Goal: Task Accomplishment & Management: Manage account settings

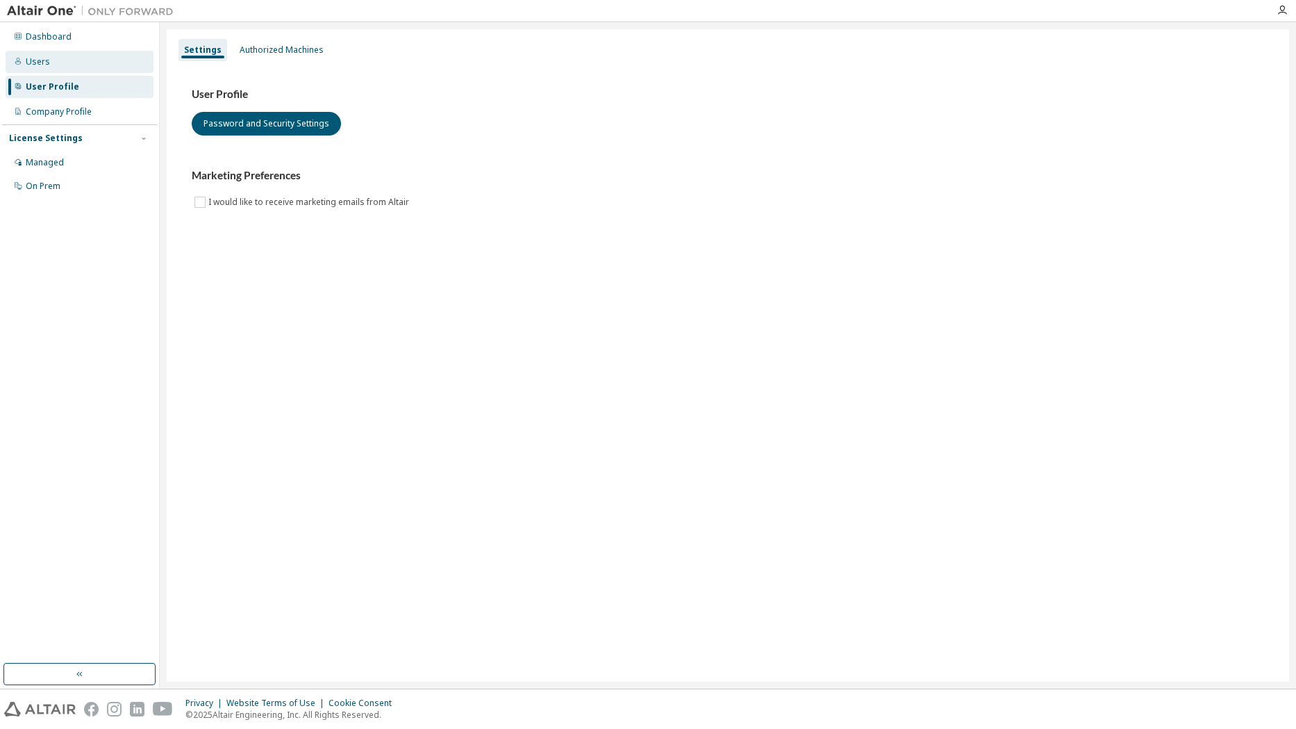
click at [40, 60] on div "Users" at bounding box center [38, 61] width 24 height 11
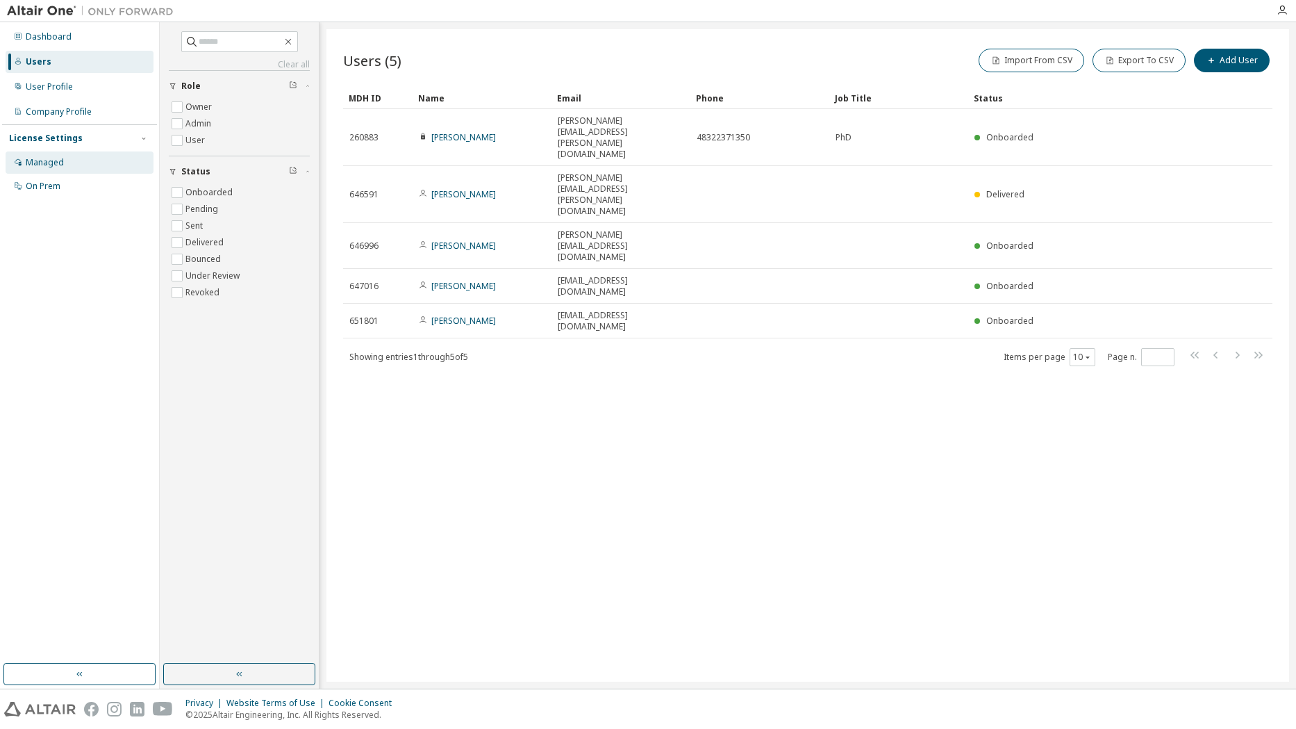
click at [46, 163] on div "Managed" at bounding box center [45, 162] width 38 height 11
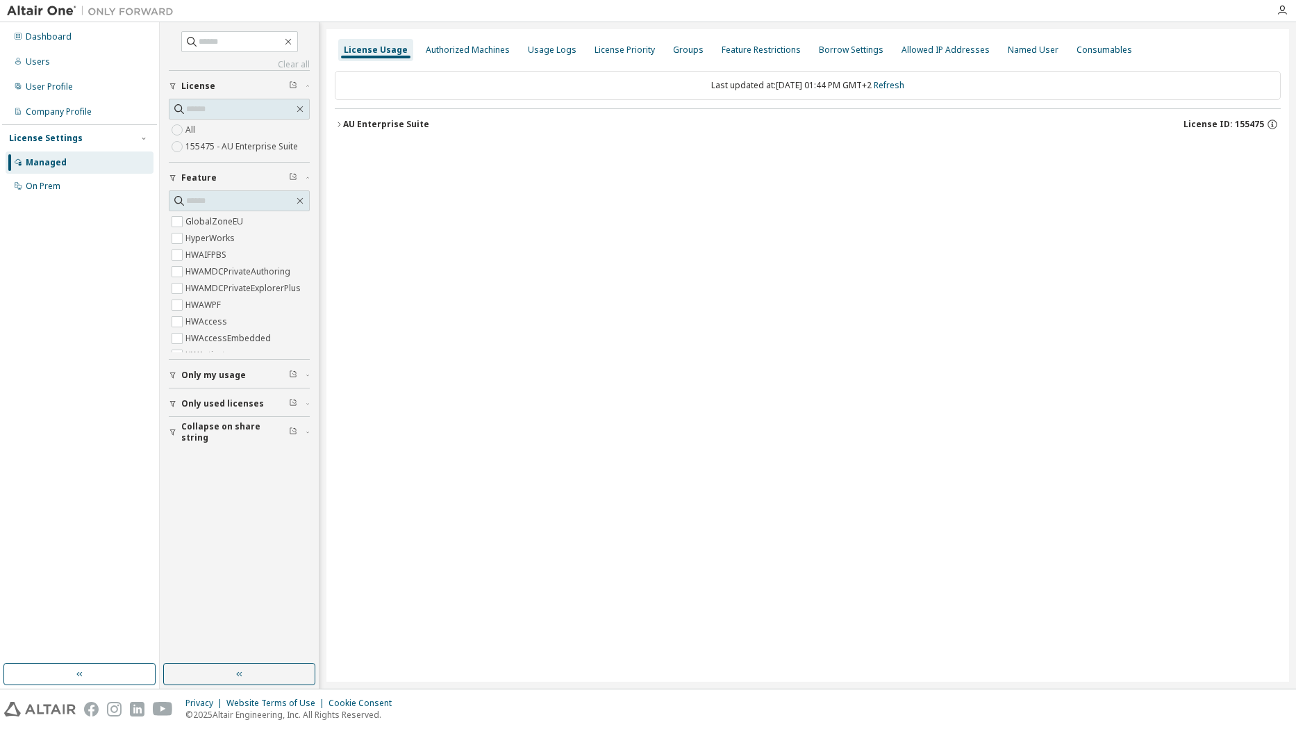
click at [338, 124] on icon "button" at bounding box center [339, 124] width 8 height 8
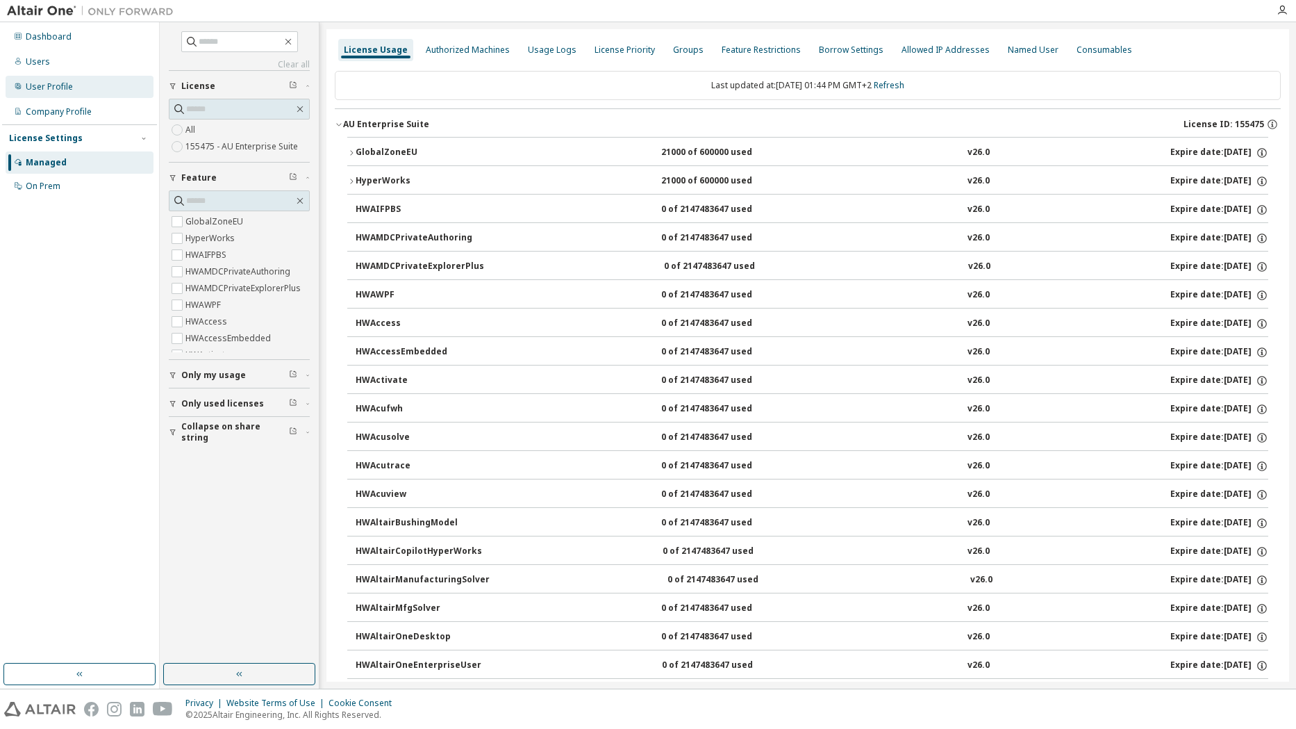
click at [43, 88] on div "User Profile" at bounding box center [49, 86] width 47 height 11
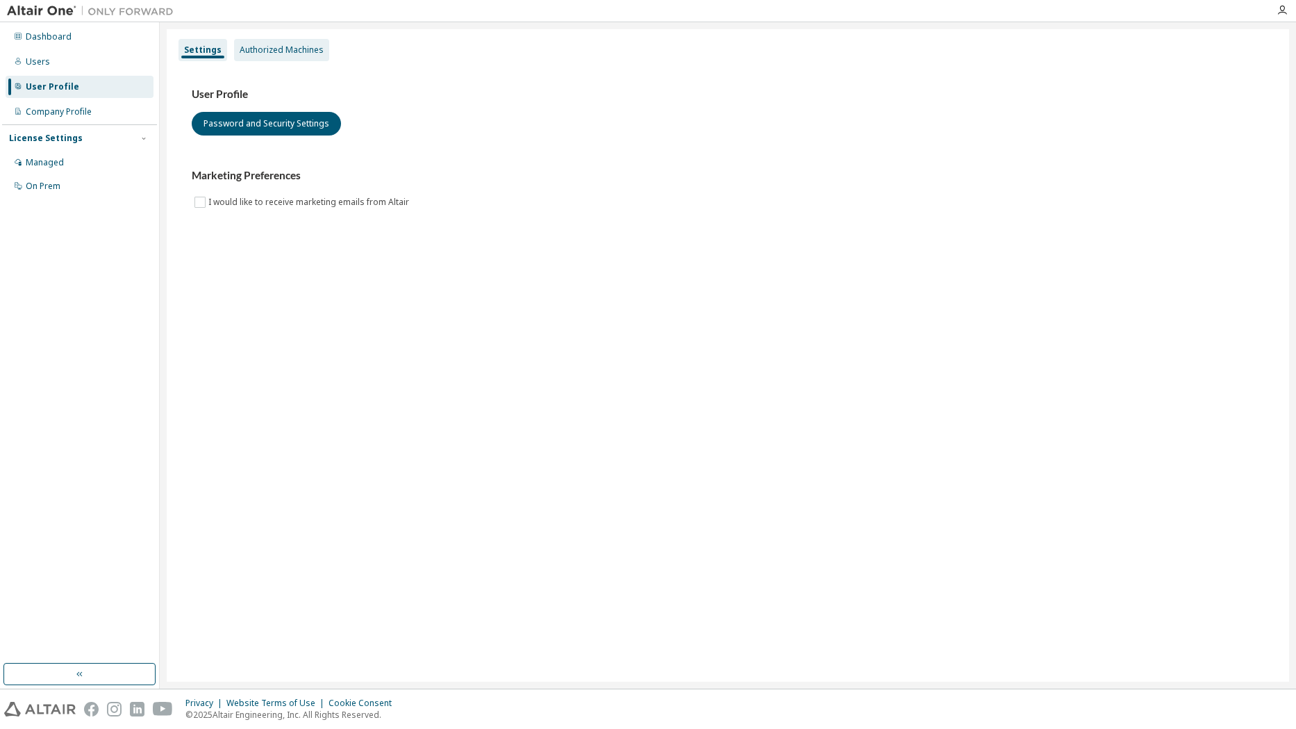
click at [284, 51] on div "Authorized Machines" at bounding box center [282, 49] width 84 height 11
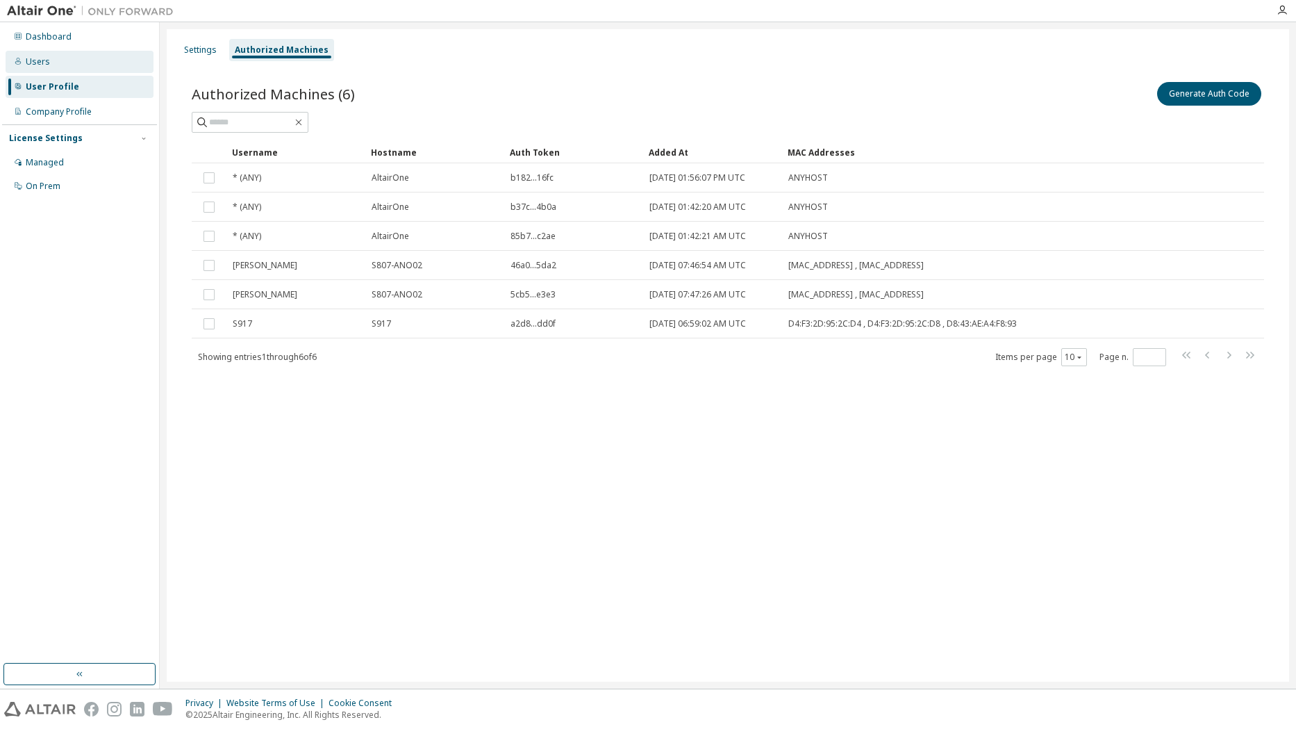
click at [42, 59] on div "Users" at bounding box center [38, 61] width 24 height 11
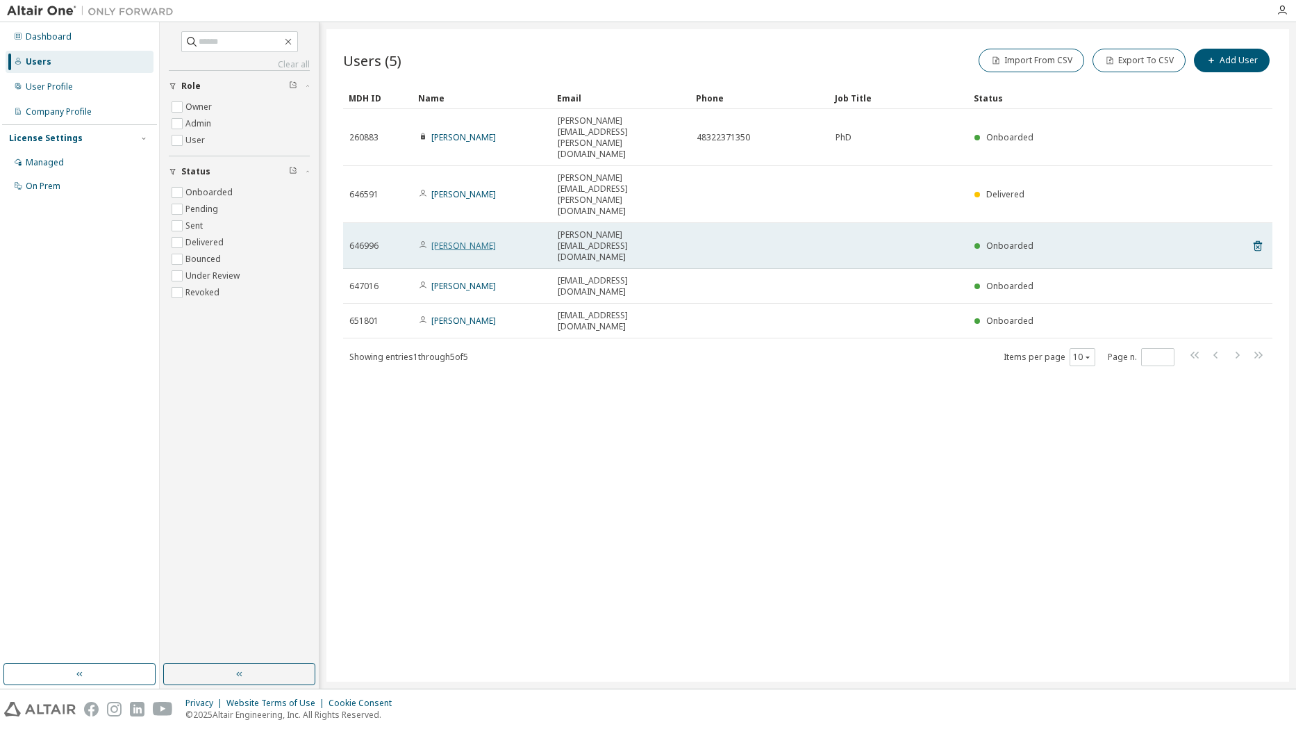
click at [474, 240] on link "Tomasz Golonek" at bounding box center [463, 246] width 65 height 12
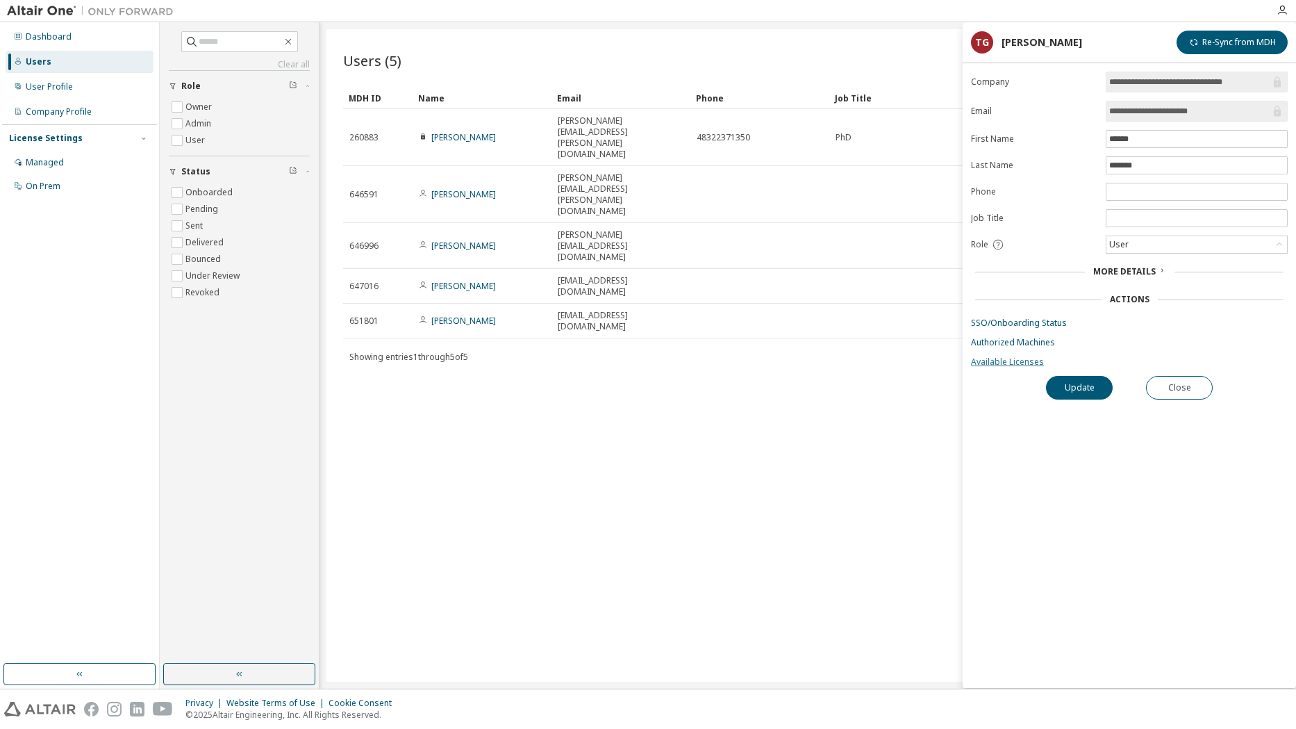
click at [1023, 361] on link "Available Licenses" at bounding box center [1129, 361] width 317 height 11
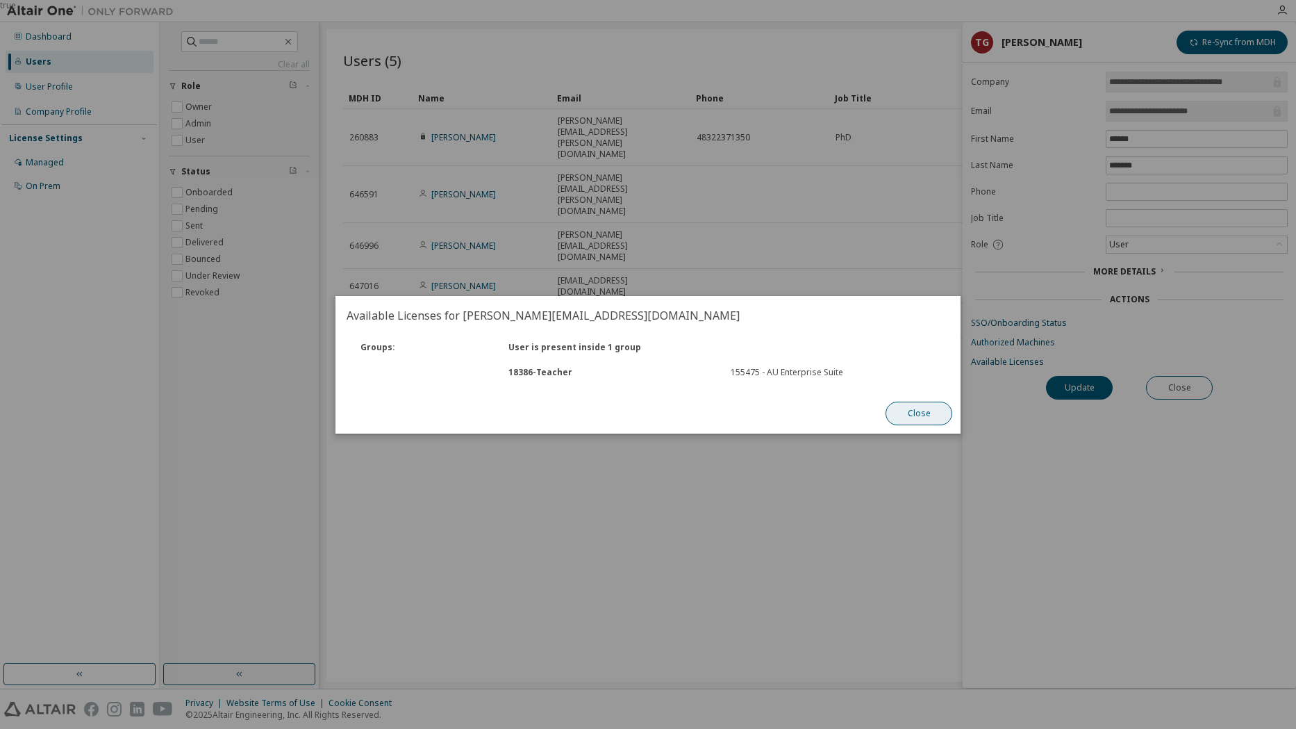
click at [933, 413] on button "Close" at bounding box center [919, 414] width 67 height 24
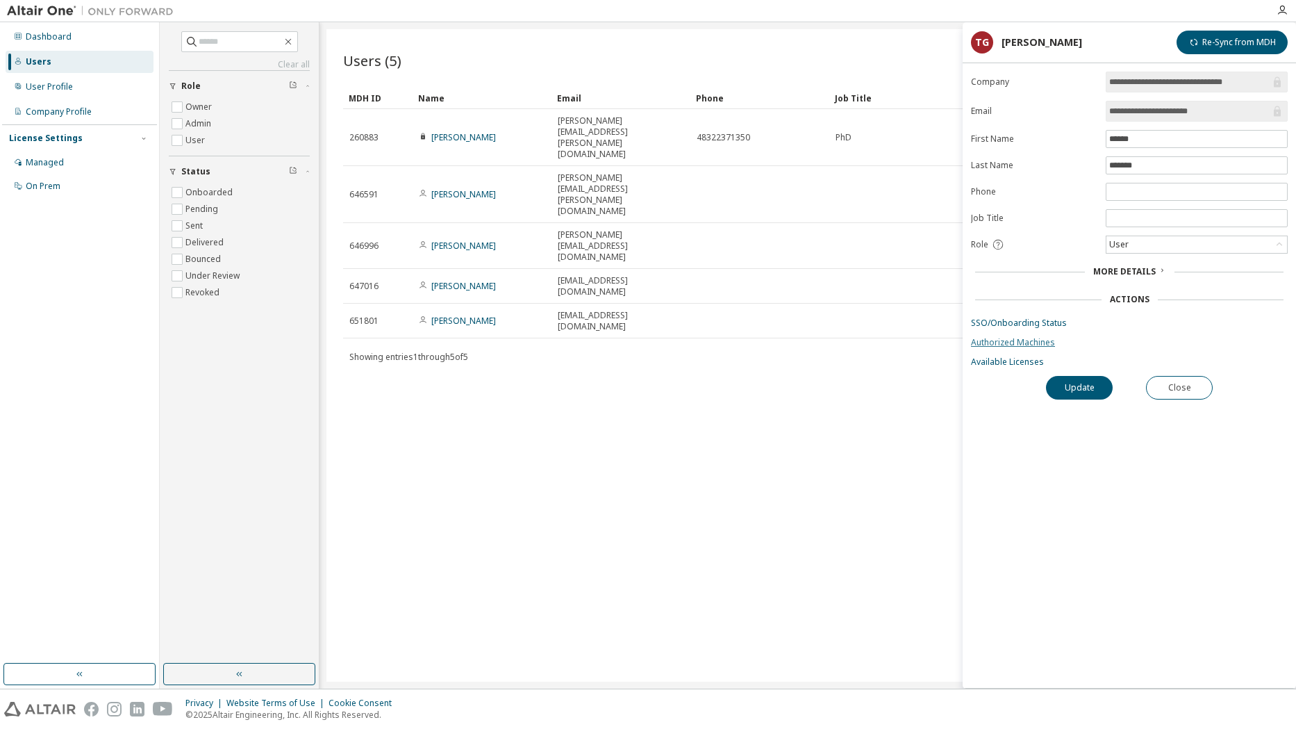
click at [1008, 344] on link "Authorized Machines" at bounding box center [1129, 342] width 317 height 11
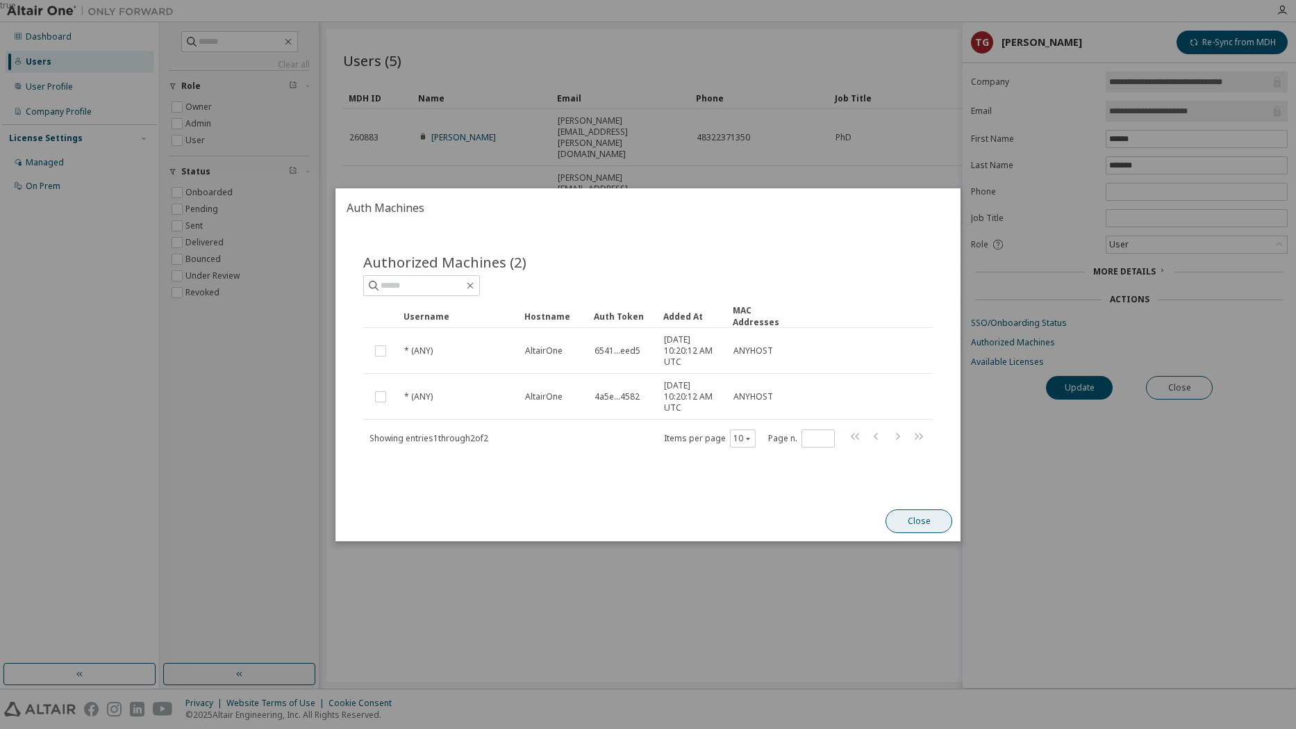
click at [923, 521] on button "Close" at bounding box center [919, 521] width 67 height 24
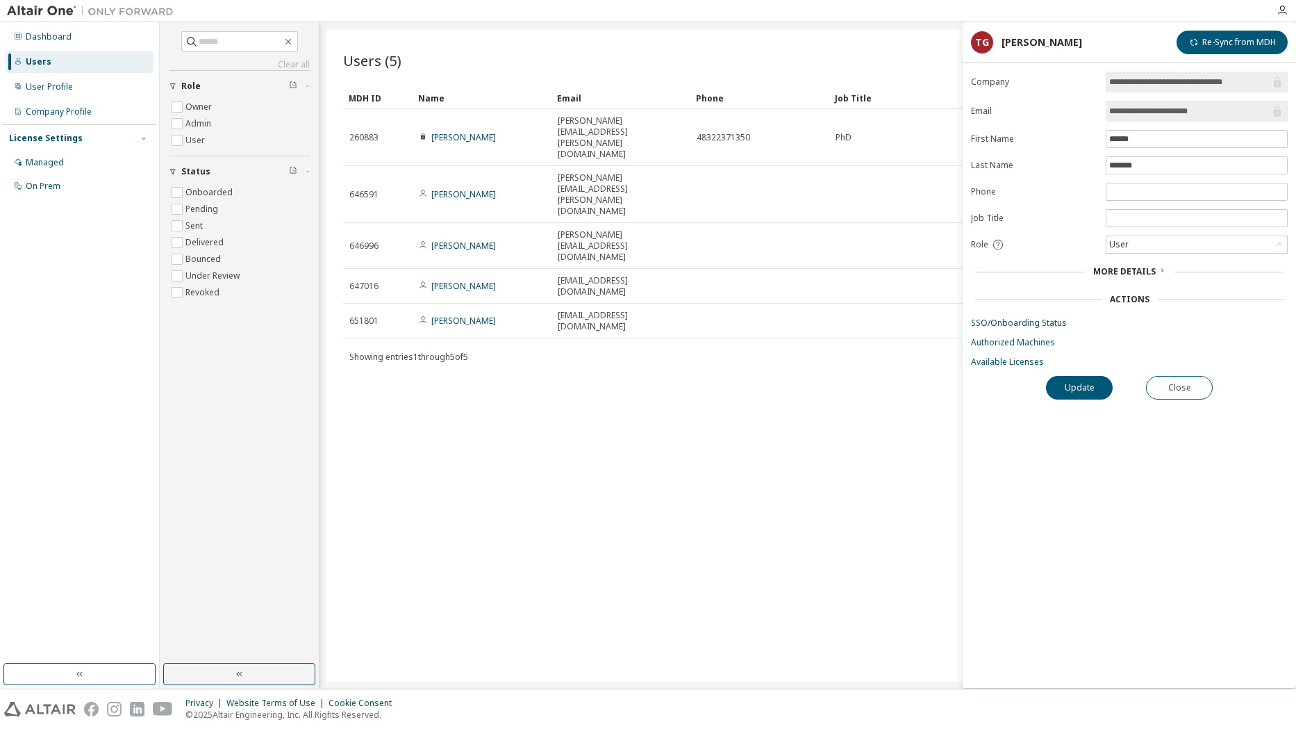
click at [141, 136] on icon "button" at bounding box center [144, 138] width 8 height 8
click at [142, 136] on icon "button" at bounding box center [144, 138] width 8 height 8
click at [63, 160] on div "Managed" at bounding box center [45, 162] width 38 height 11
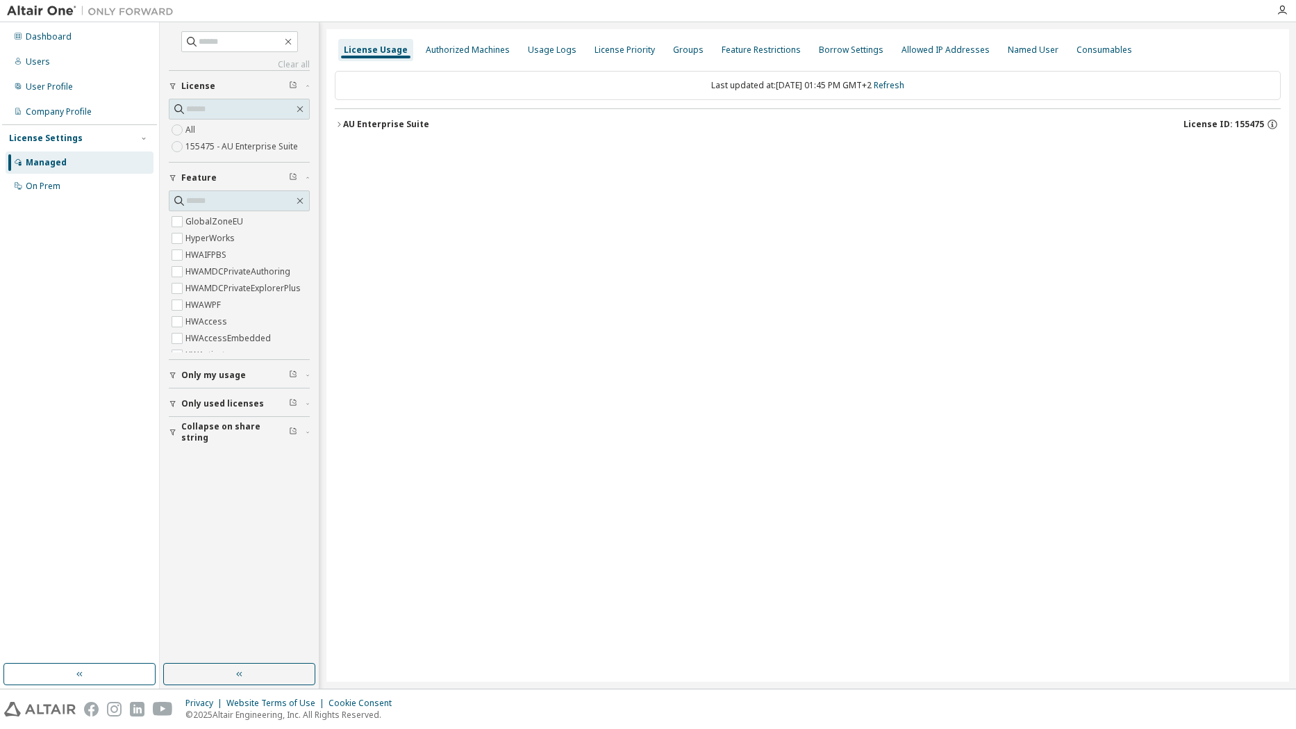
click at [376, 124] on div "AU Enterprise Suite" at bounding box center [386, 124] width 86 height 11
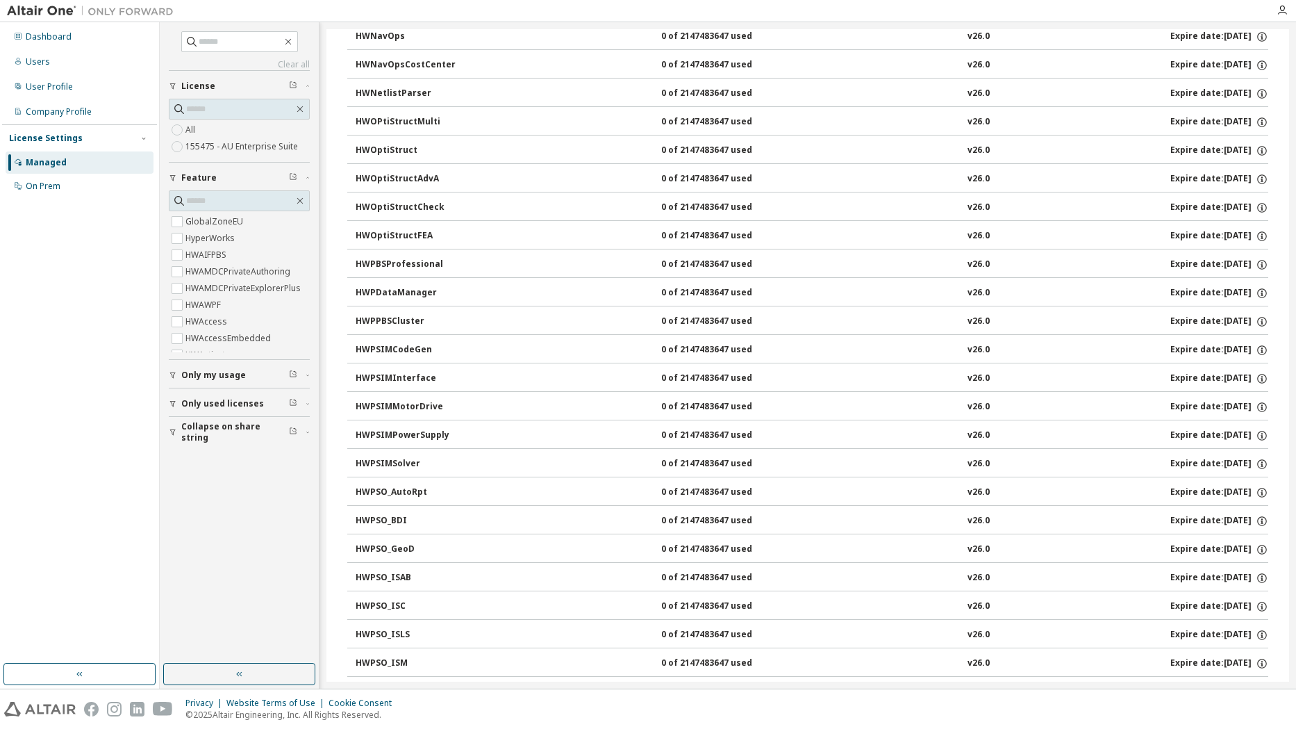
scroll to position [5975, 0]
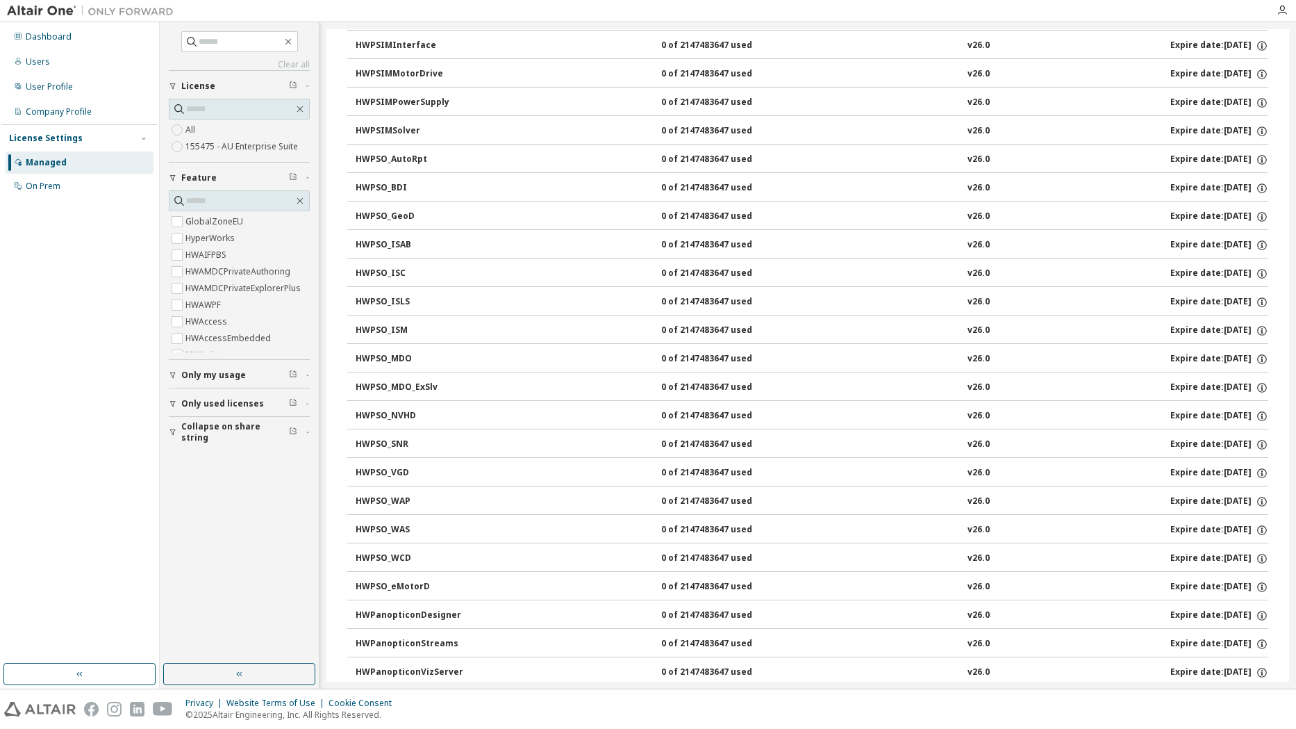
click at [240, 146] on label "155475 - AU Enterprise Suite" at bounding box center [243, 146] width 115 height 17
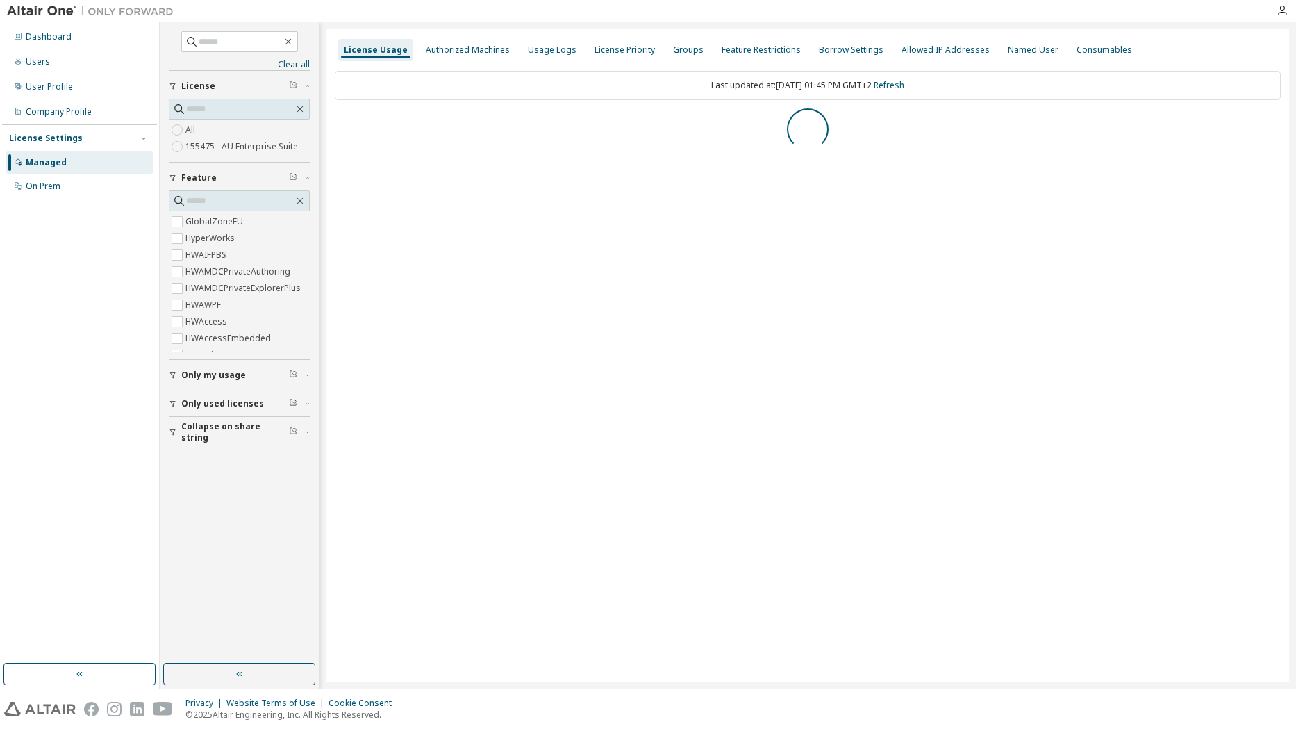
scroll to position [0, 0]
click at [358, 126] on div "AU Enterprise Suite" at bounding box center [386, 124] width 86 height 11
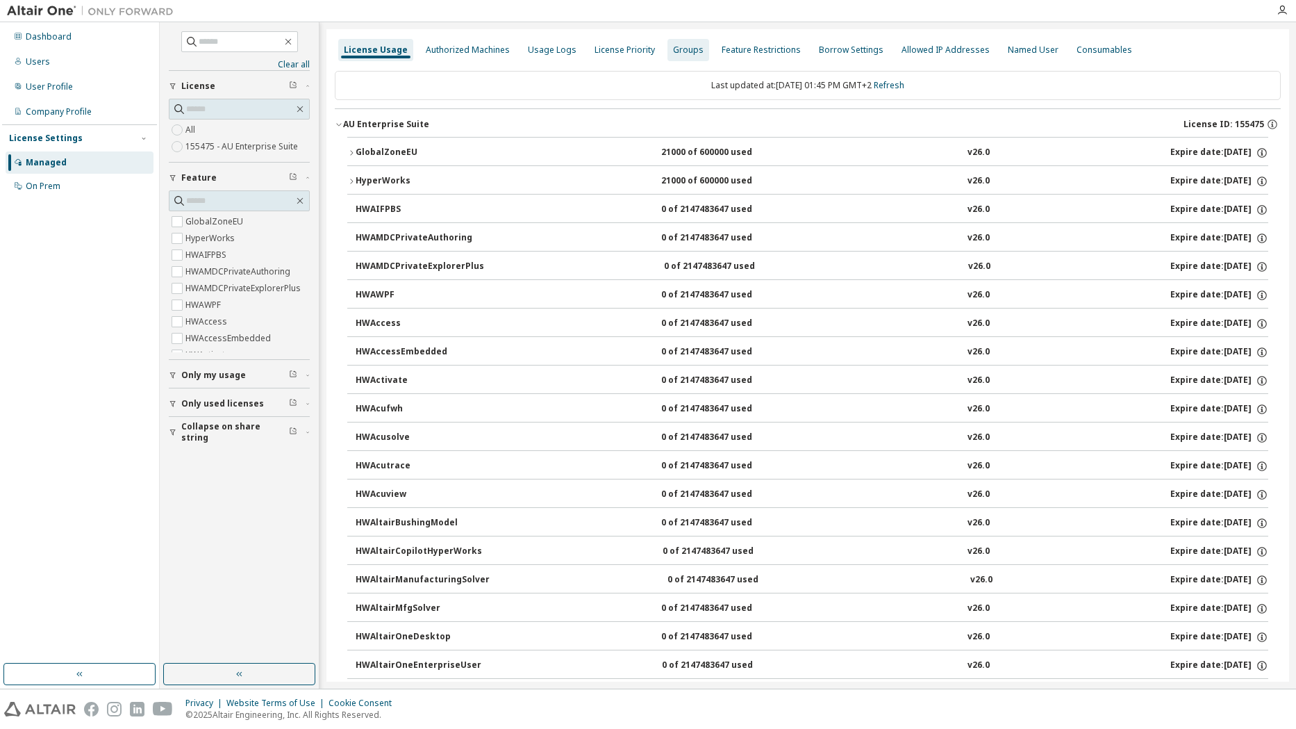
click at [676, 47] on div "Groups" at bounding box center [688, 49] width 31 height 11
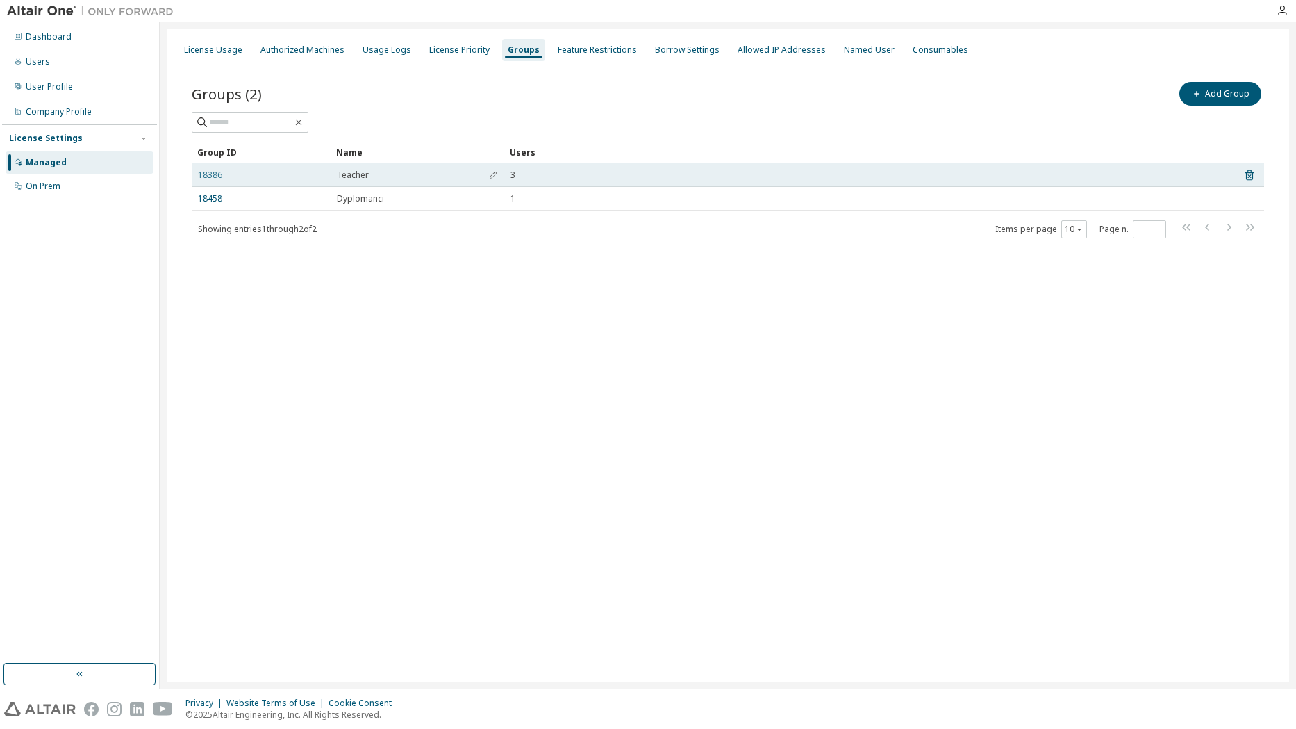
click at [208, 174] on link "18386" at bounding box center [210, 175] width 24 height 11
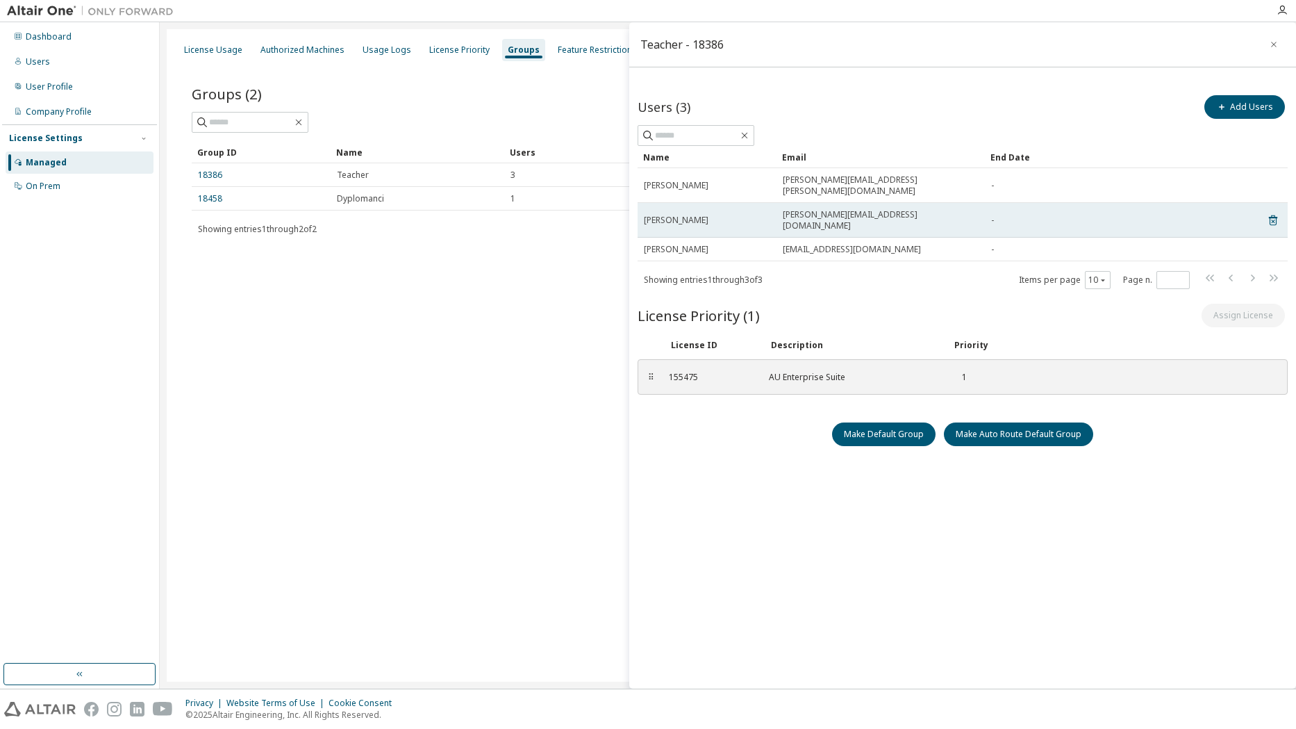
click at [679, 215] on span "Tomasz Golonek" at bounding box center [676, 220] width 65 height 11
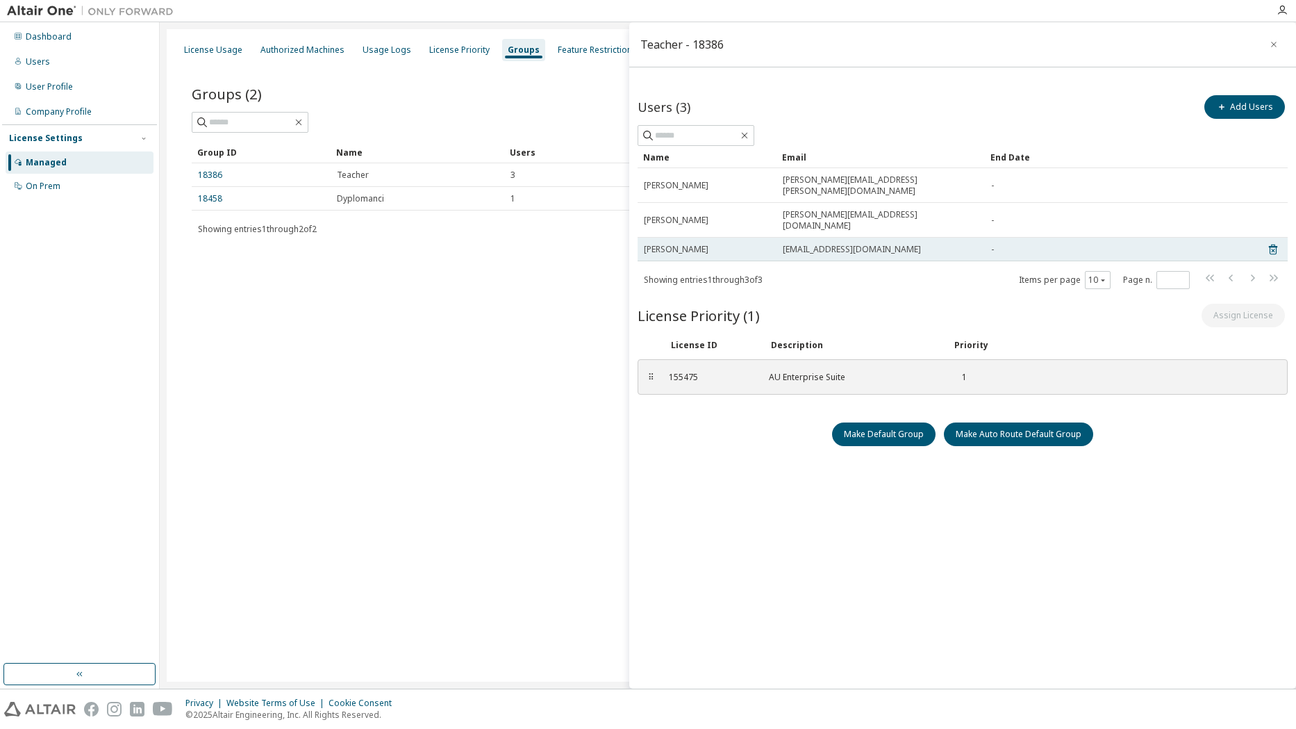
click at [691, 244] on span "Maciej Surma" at bounding box center [676, 249] width 65 height 11
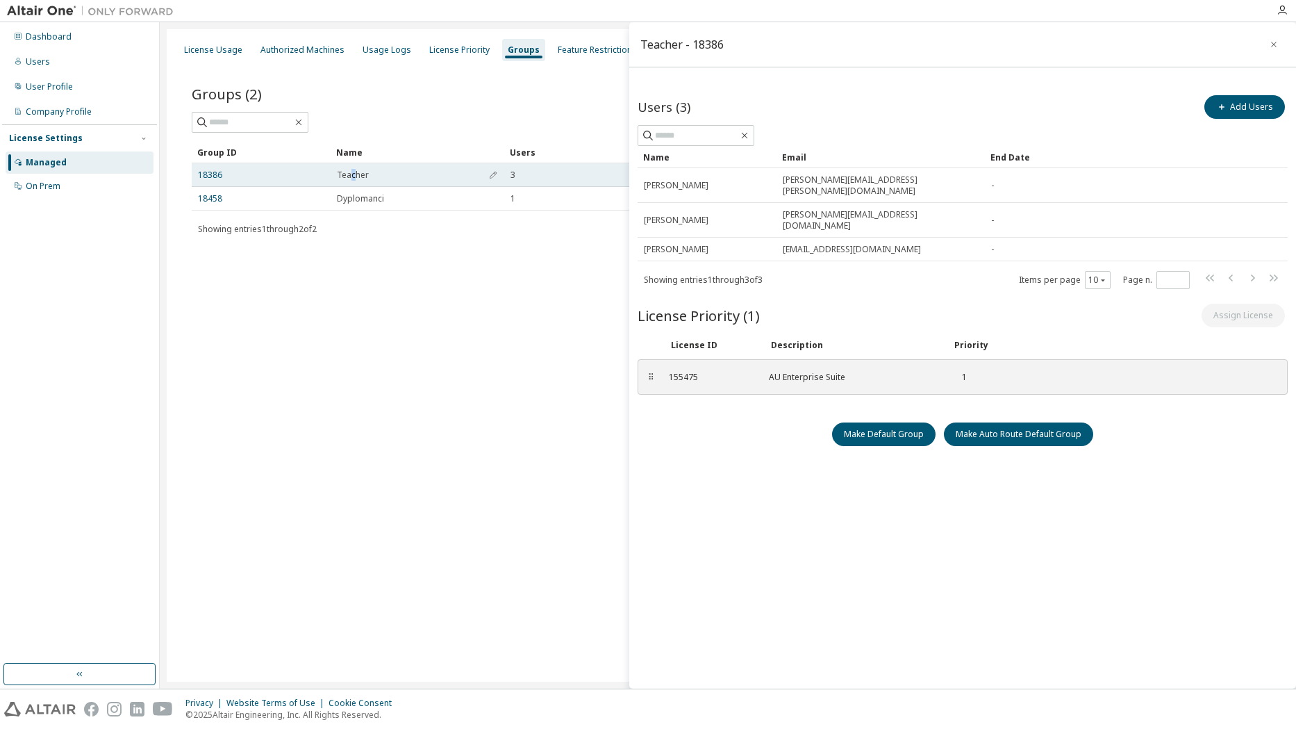
click at [353, 171] on span "Teacher" at bounding box center [353, 175] width 32 height 11
click at [418, 343] on div "License Usage Authorized Machines Usage Logs License Priority Groups Feature Re…" at bounding box center [728, 355] width 1123 height 652
click at [1273, 45] on icon "button" at bounding box center [1274, 44] width 10 height 11
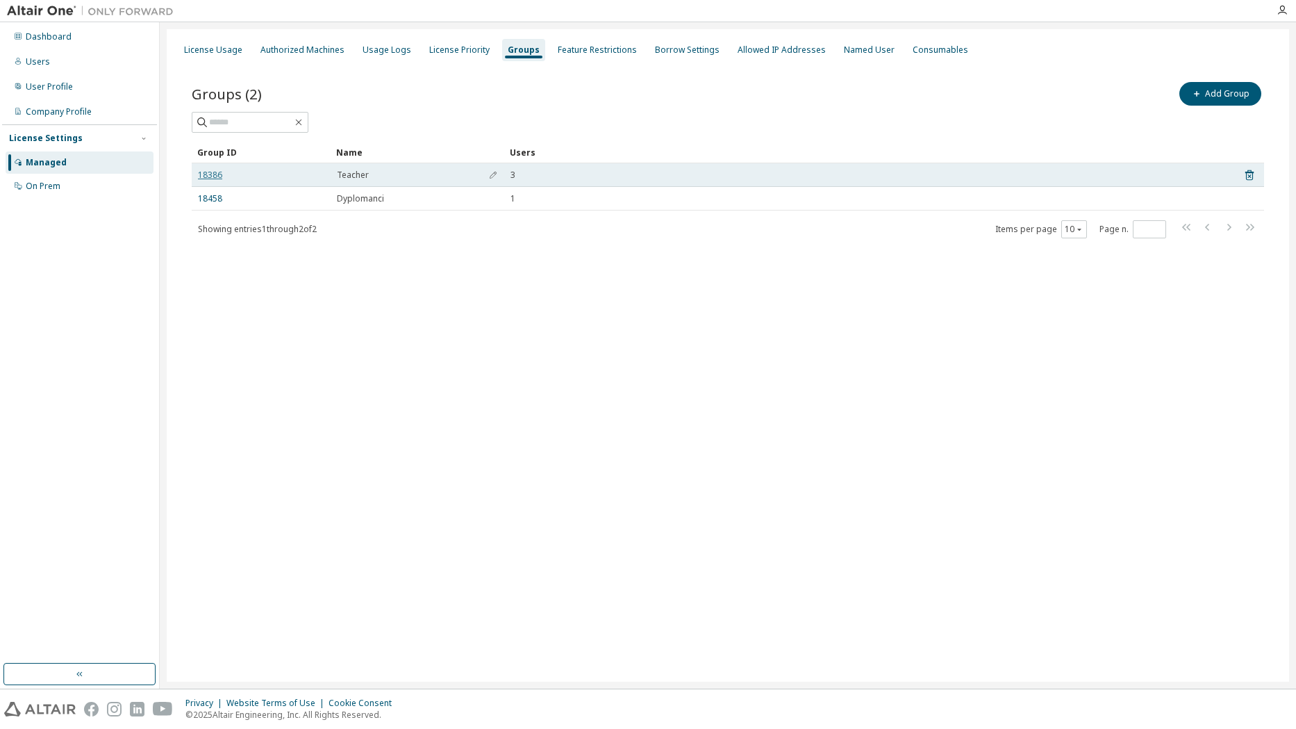
click at [203, 176] on link "18386" at bounding box center [210, 175] width 24 height 11
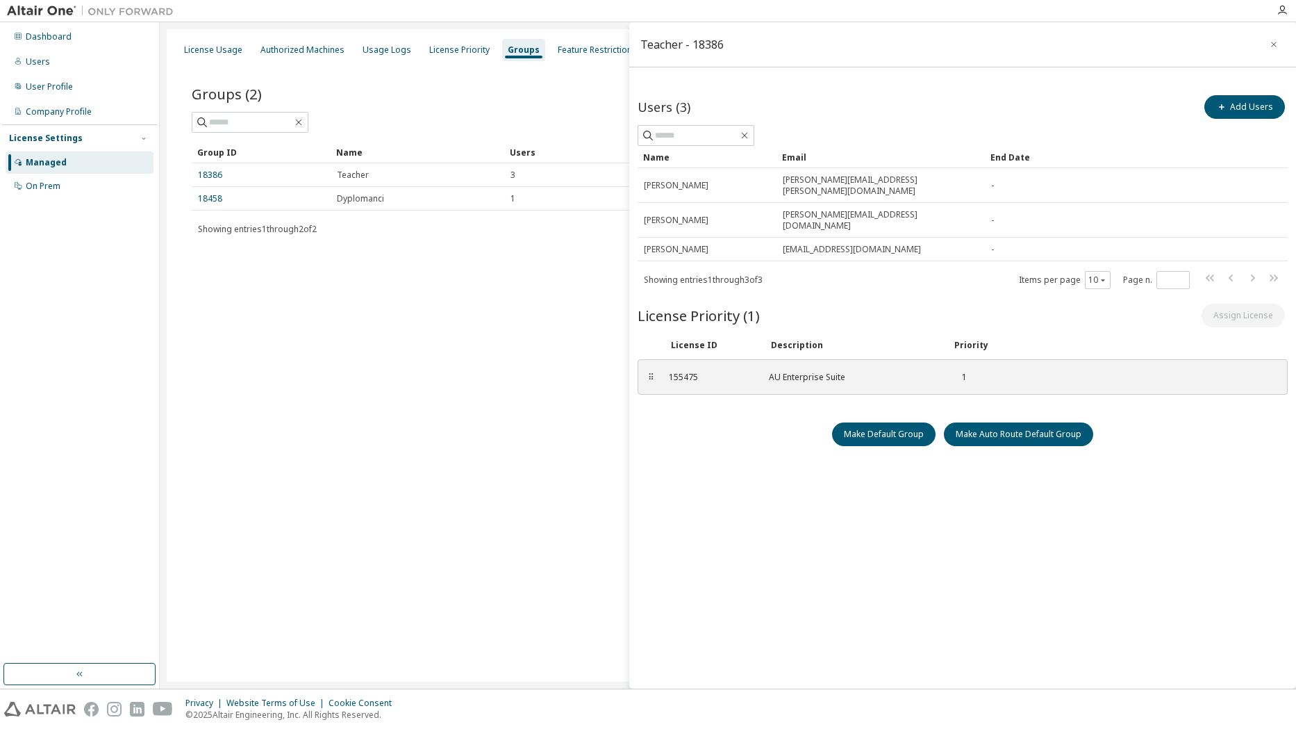
click at [265, 349] on div "License Usage Authorized Machines Usage Logs License Priority Groups Feature Re…" at bounding box center [728, 355] width 1123 height 652
click at [377, 49] on div "Usage Logs" at bounding box center [387, 49] width 49 height 11
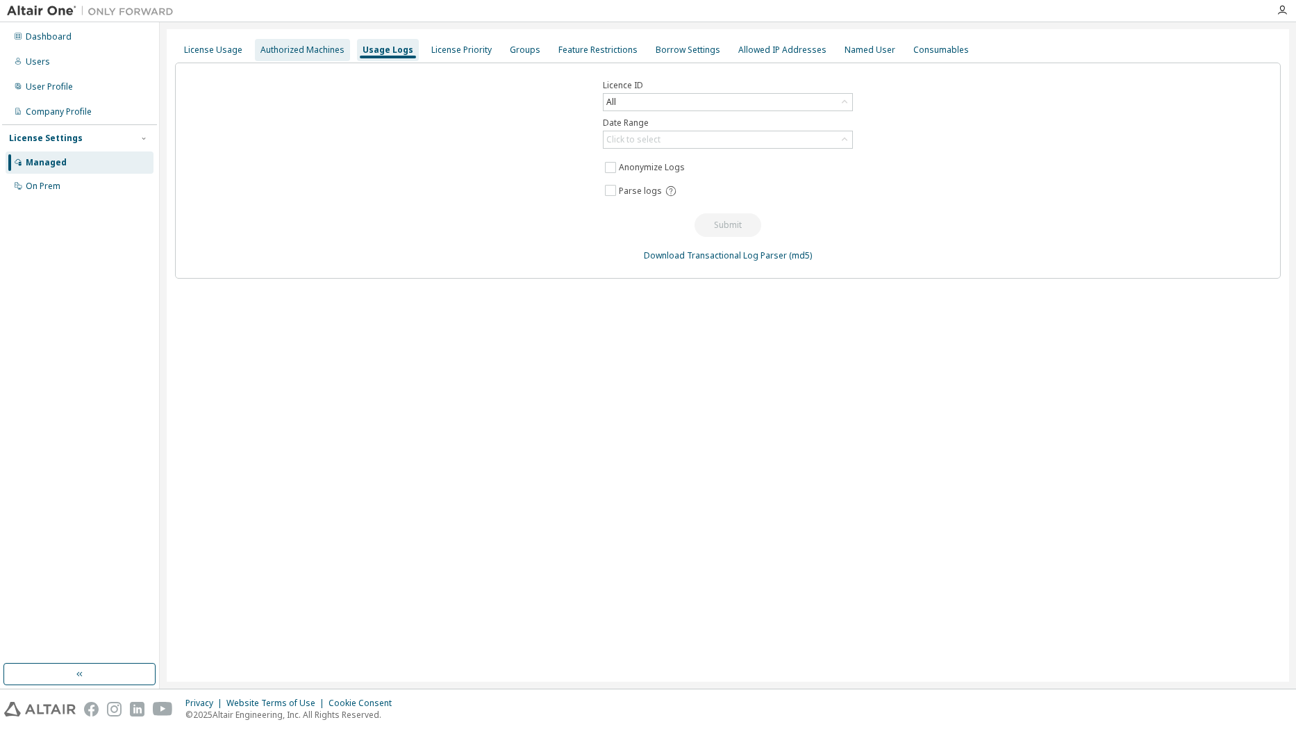
click at [298, 47] on div "Authorized Machines" at bounding box center [303, 49] width 84 height 11
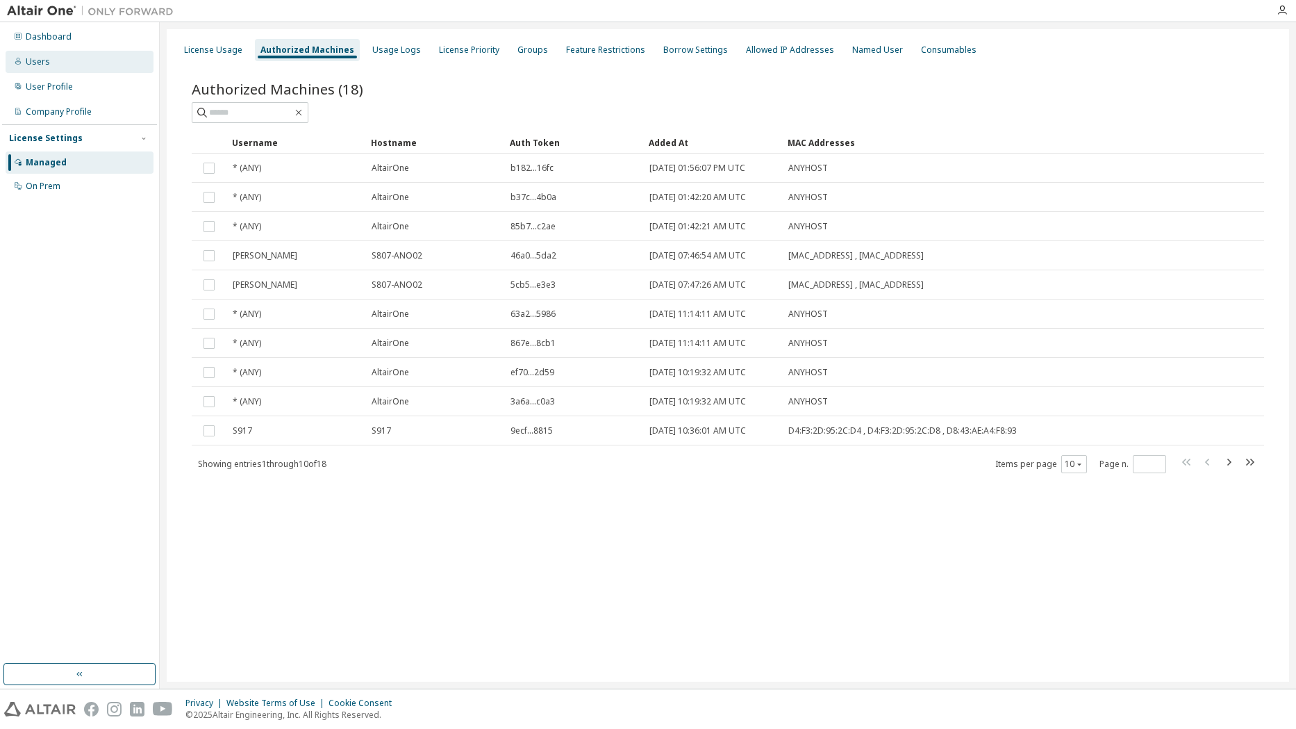
click at [46, 57] on div "Users" at bounding box center [38, 61] width 24 height 11
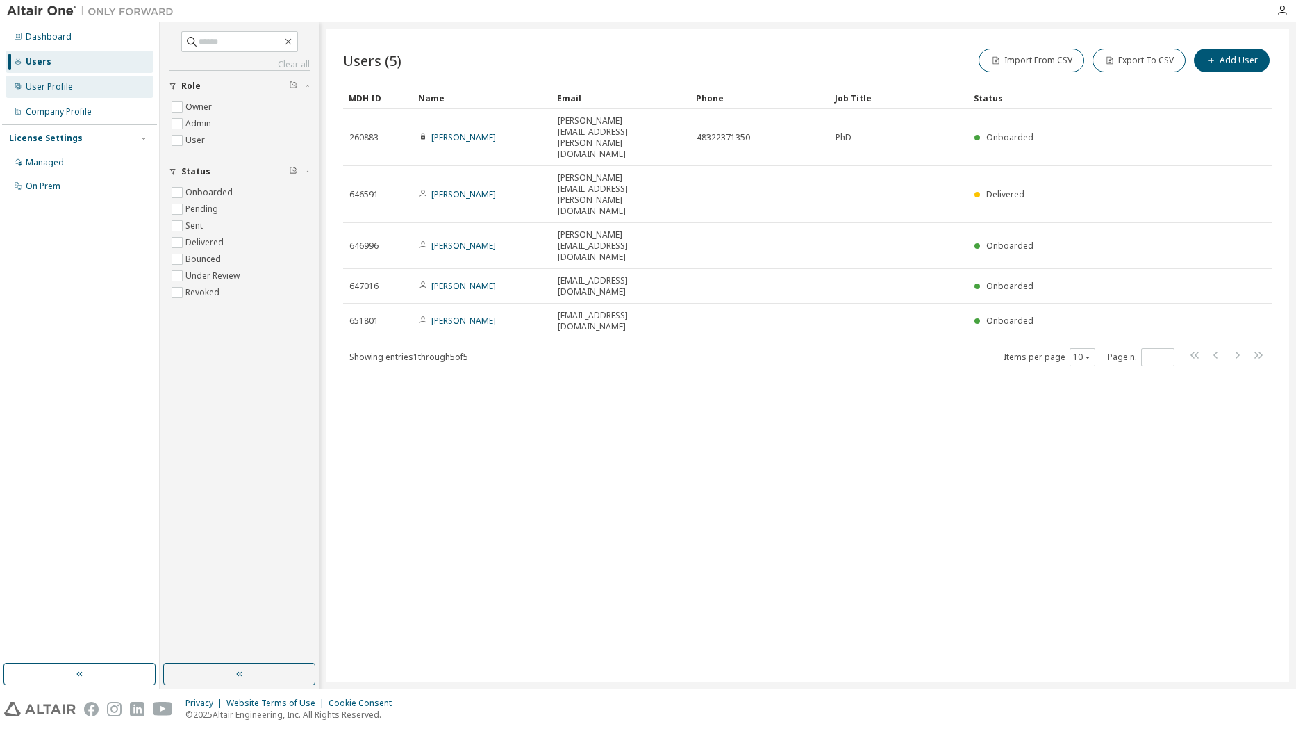
click at [64, 88] on div "User Profile" at bounding box center [49, 86] width 47 height 11
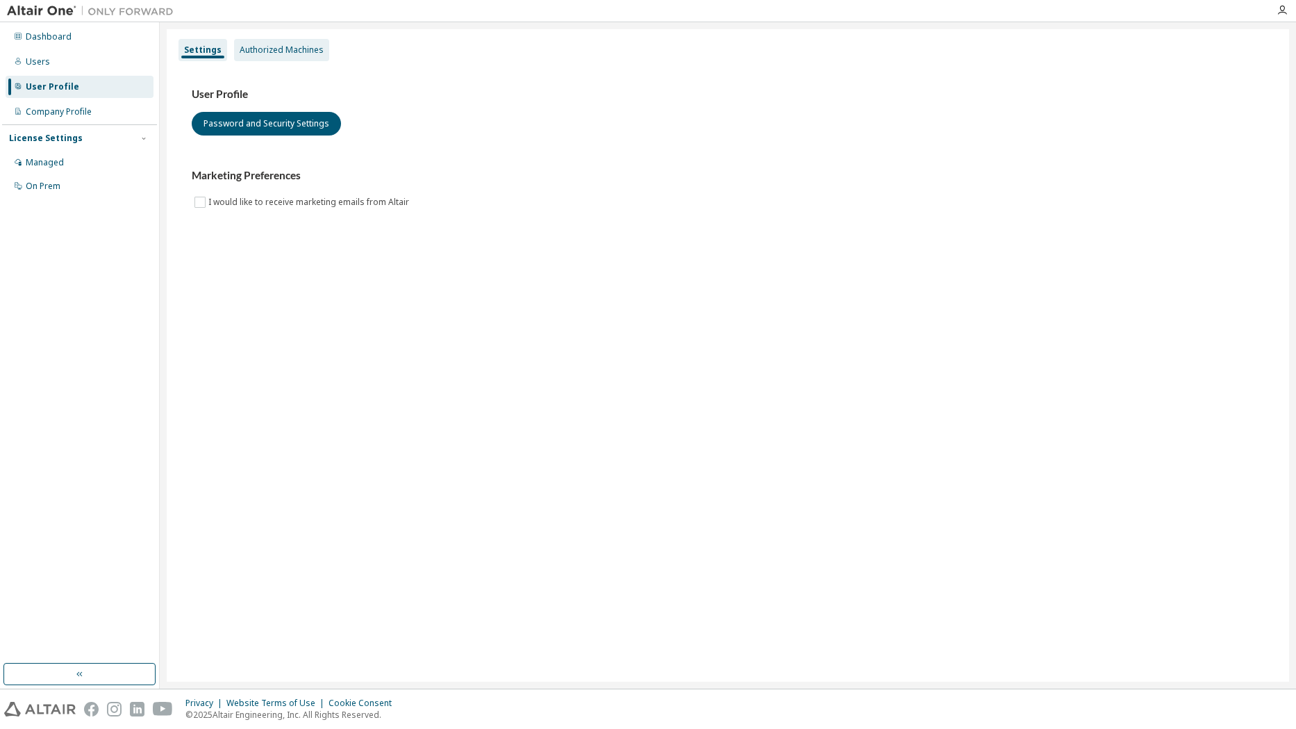
click at [280, 53] on div "Authorized Machines" at bounding box center [282, 49] width 84 height 11
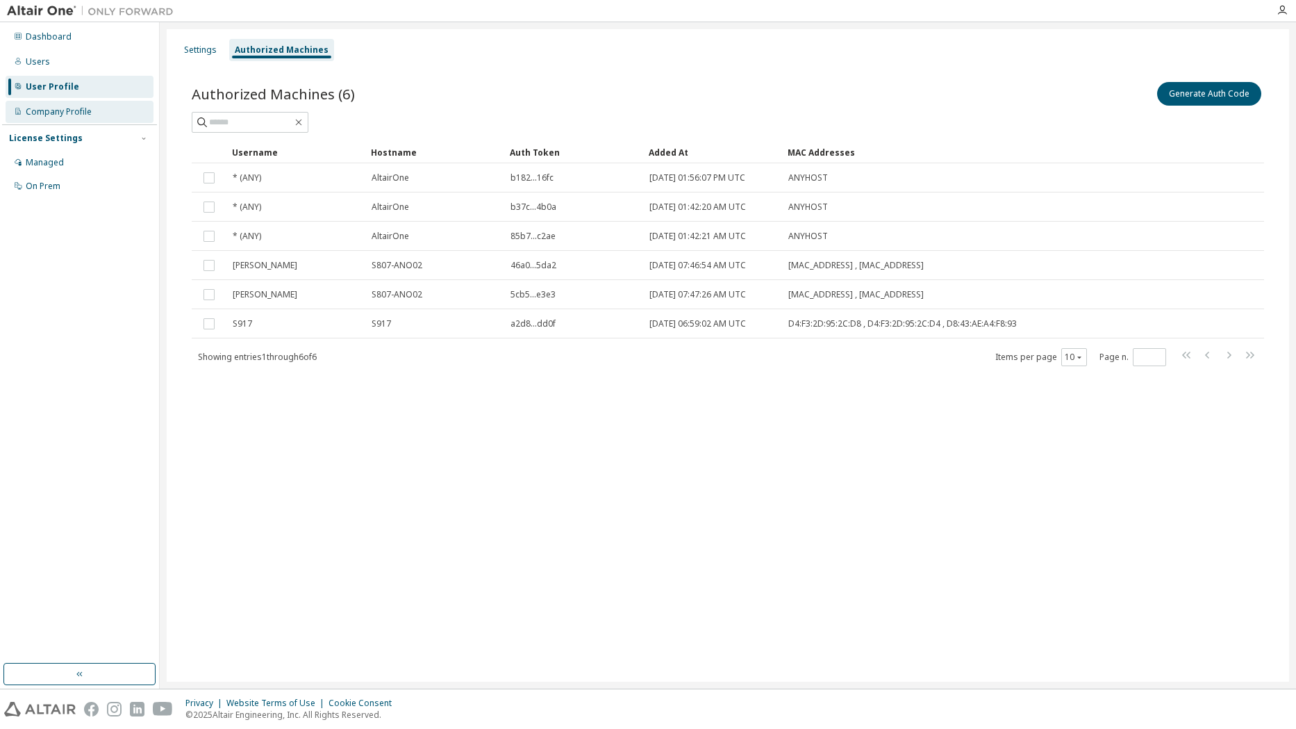
click at [63, 108] on div "Company Profile" at bounding box center [59, 111] width 66 height 11
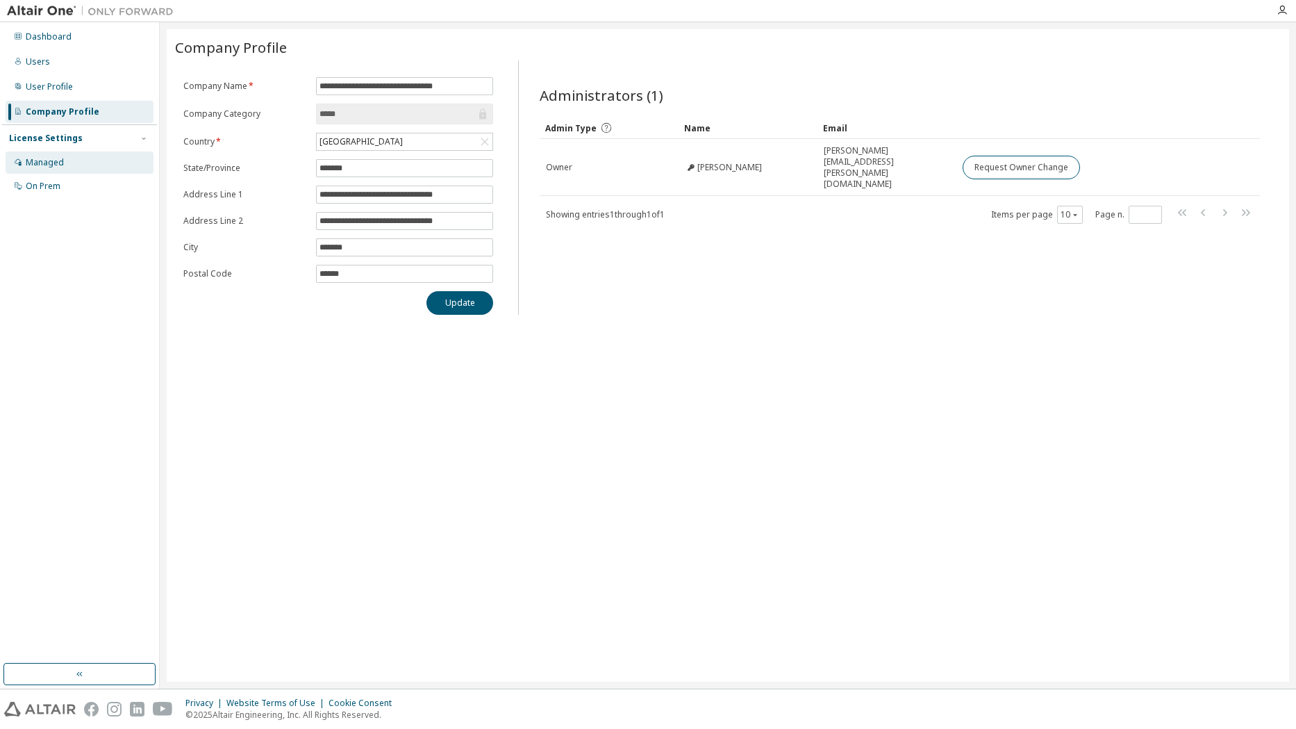
click at [43, 163] on div "Managed" at bounding box center [45, 162] width 38 height 11
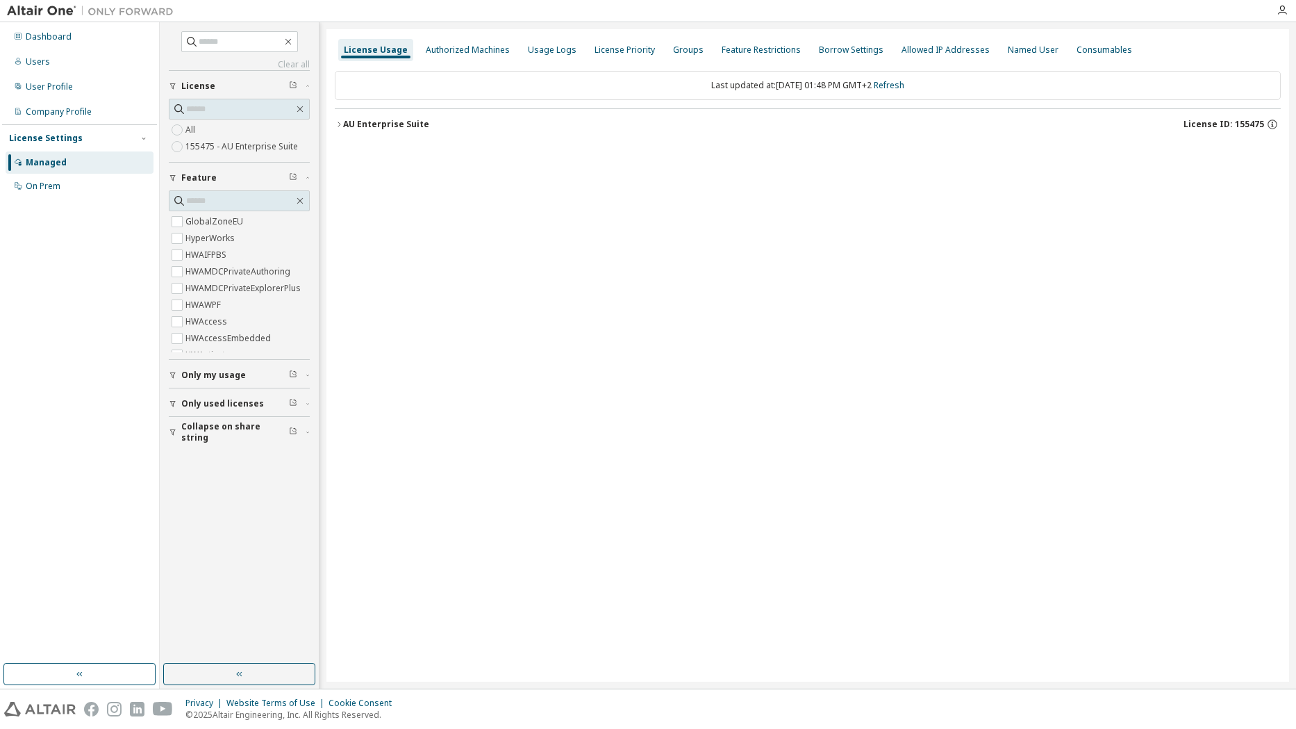
click at [341, 124] on icon "button" at bounding box center [339, 124] width 8 height 8
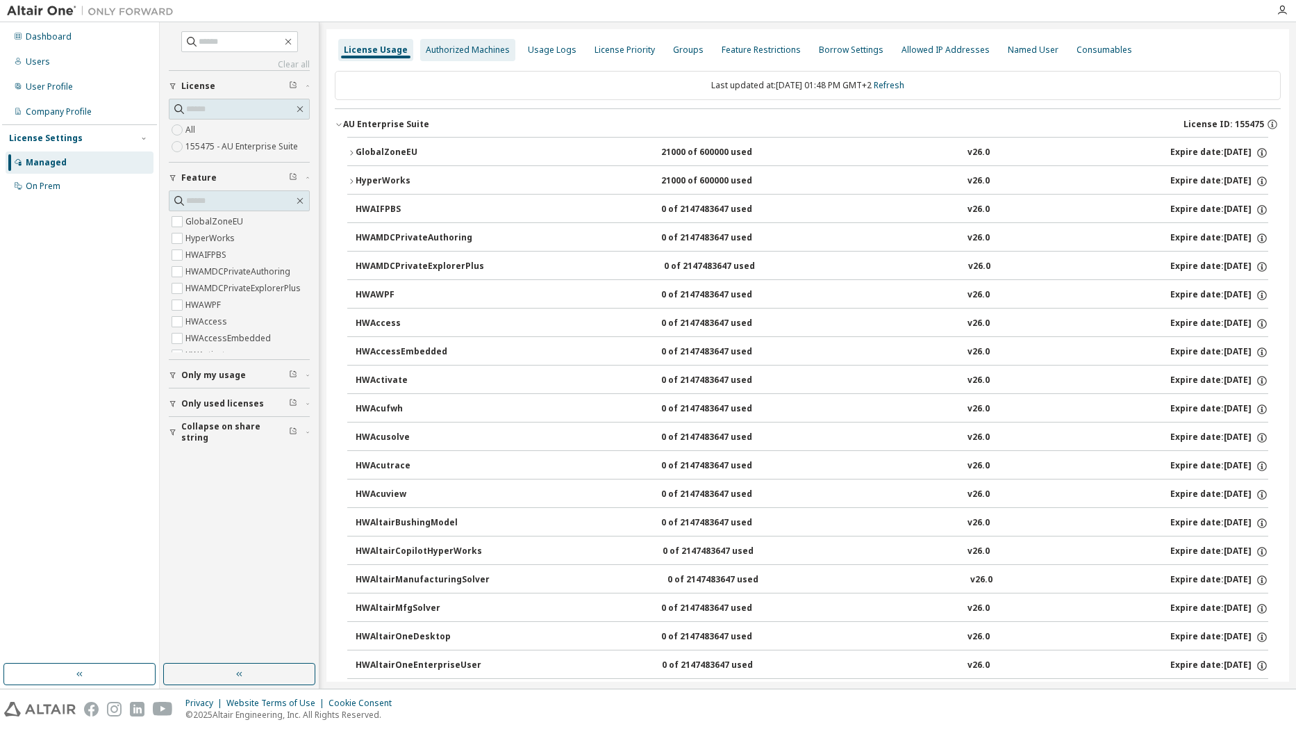
click at [459, 49] on div "Authorized Machines" at bounding box center [468, 49] width 84 height 11
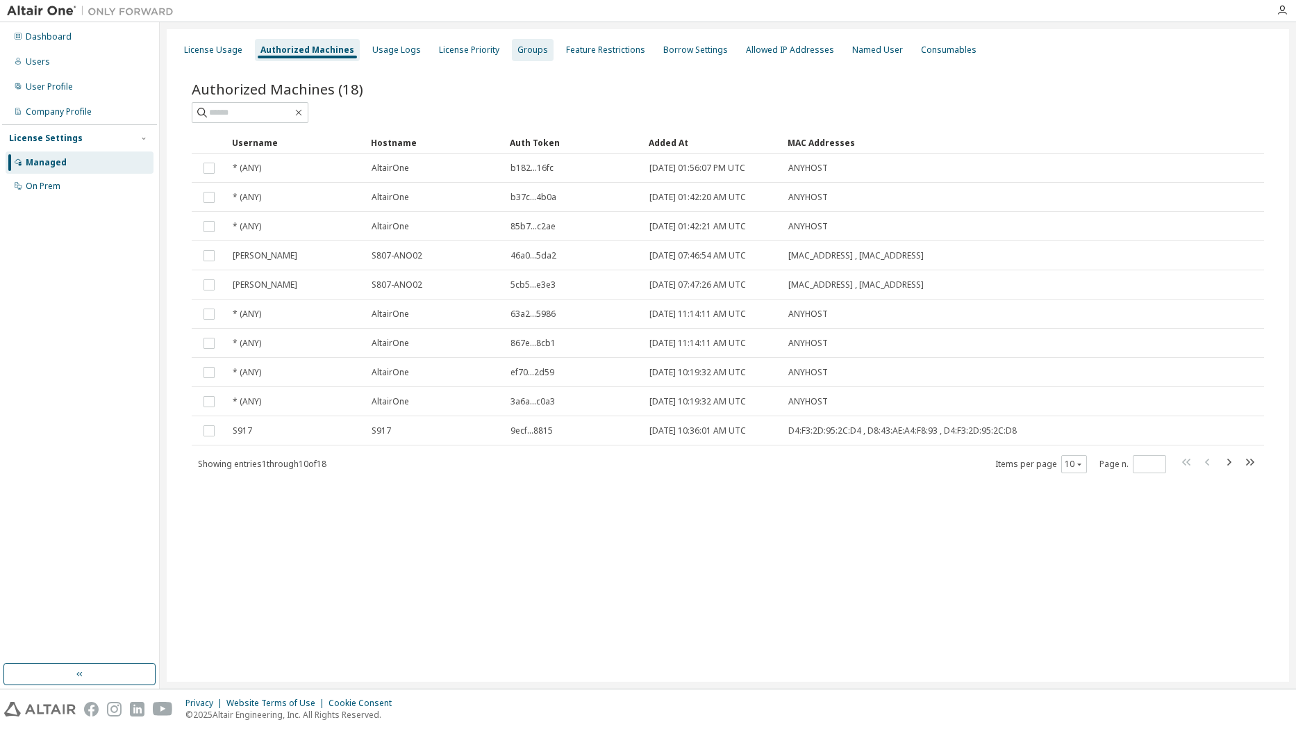
click at [521, 50] on div "Groups" at bounding box center [533, 49] width 31 height 11
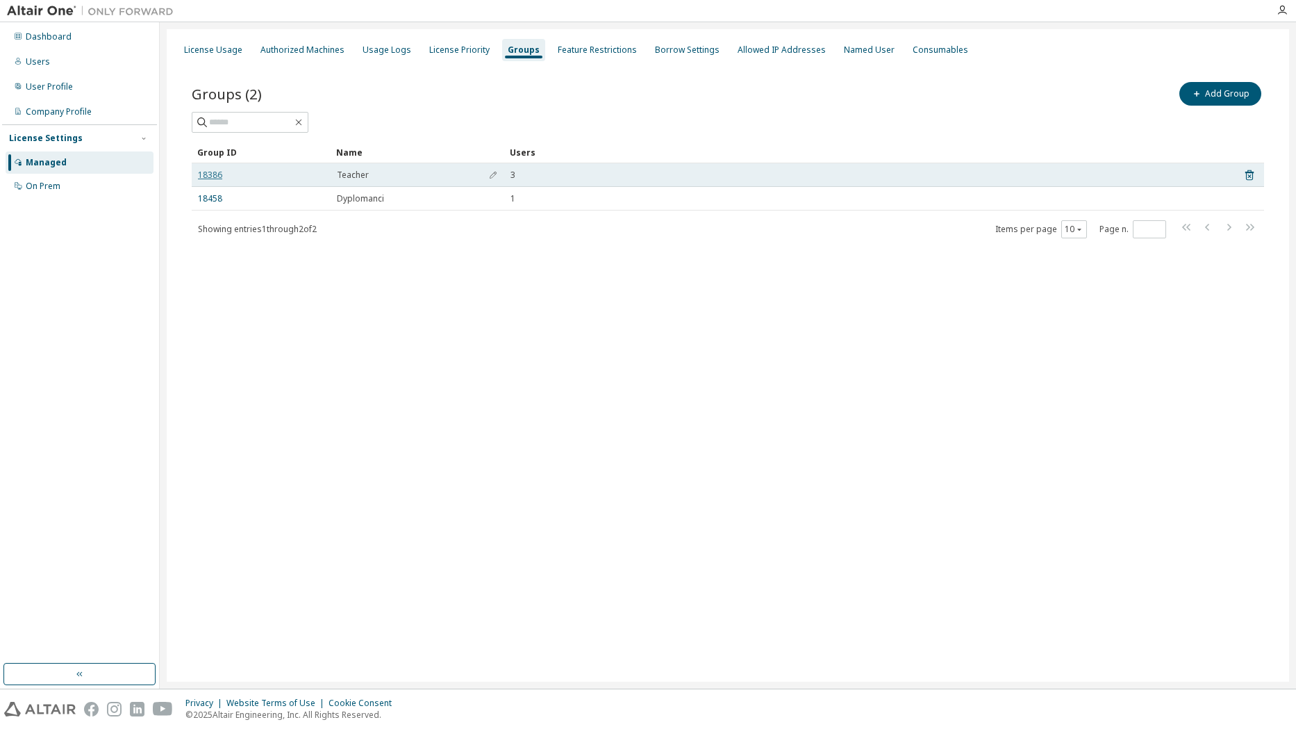
click at [213, 175] on link "18386" at bounding box center [210, 175] width 24 height 11
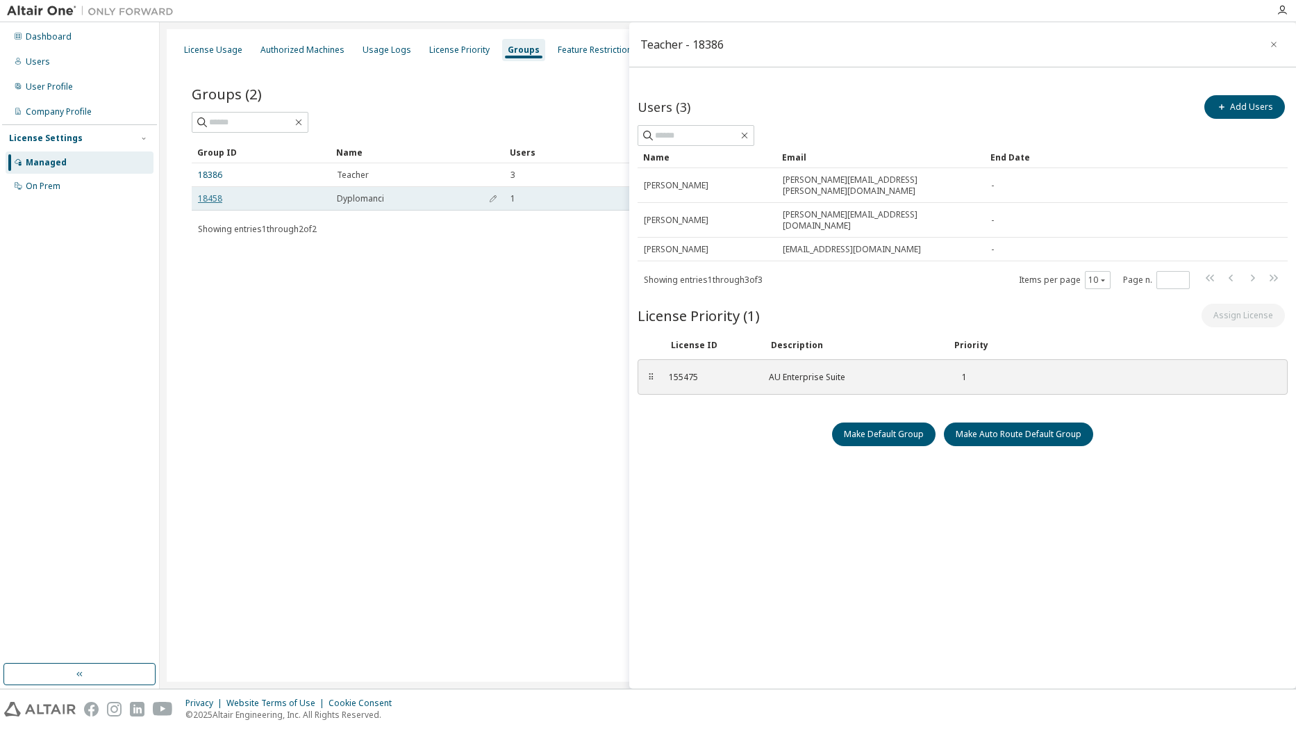
click at [216, 200] on link "18458" at bounding box center [210, 198] width 24 height 11
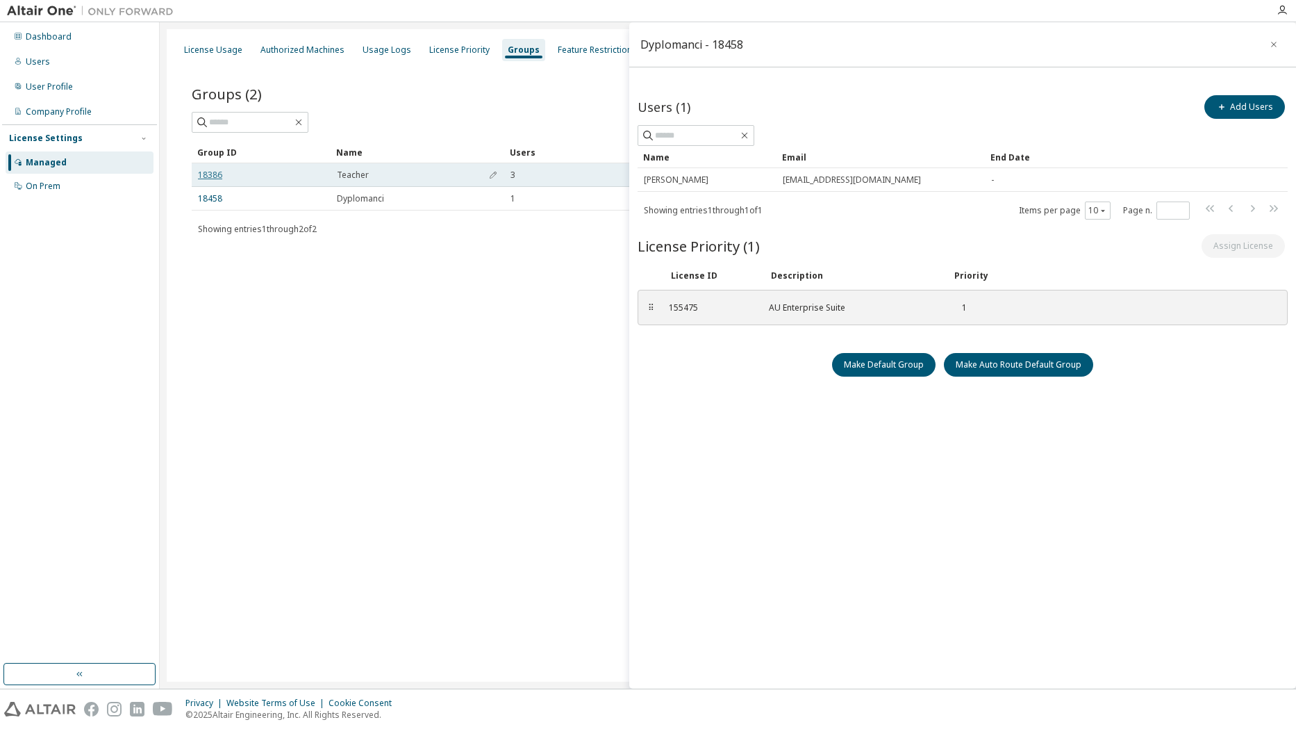
click at [204, 176] on link "18386" at bounding box center [210, 175] width 24 height 11
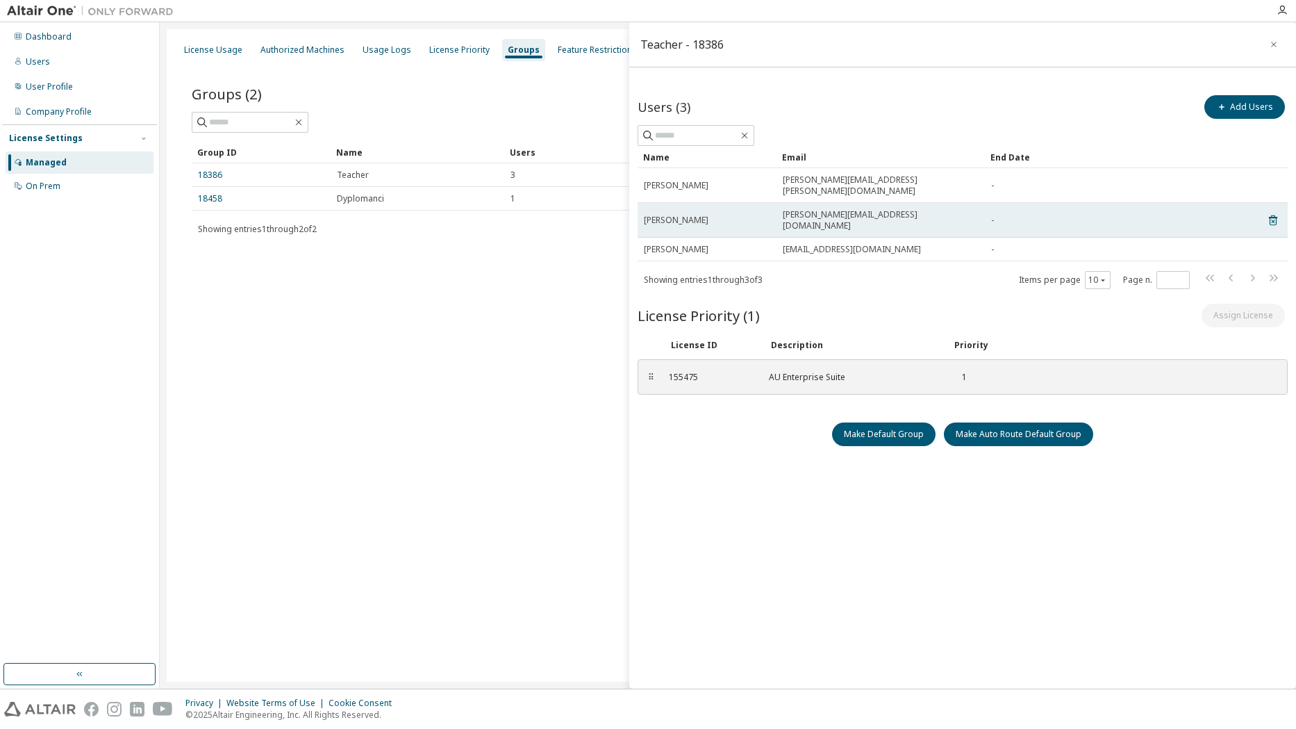
click at [682, 215] on span "Tomasz Golonek" at bounding box center [676, 220] width 65 height 11
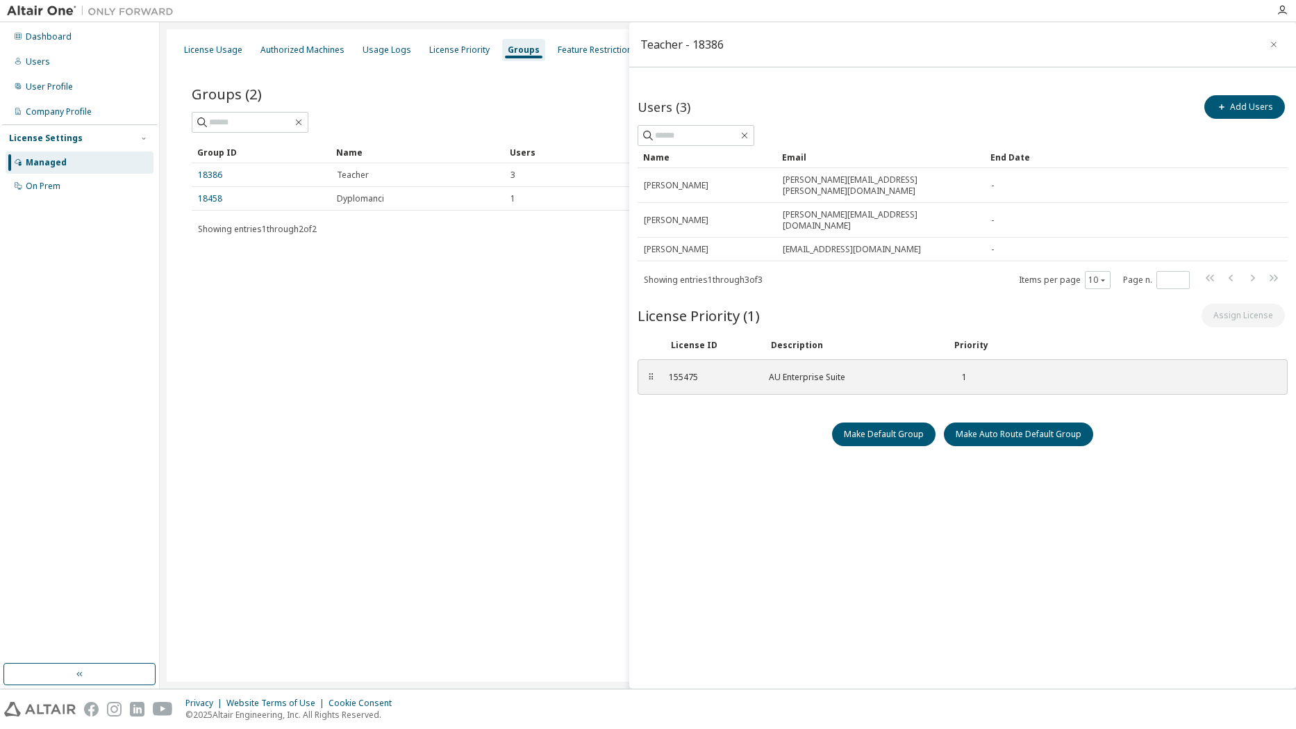
click at [315, 315] on div "License Usage Authorized Machines Usage Logs License Priority Groups Feature Re…" at bounding box center [728, 355] width 1123 height 652
click at [53, 42] on div "Dashboard" at bounding box center [49, 36] width 46 height 11
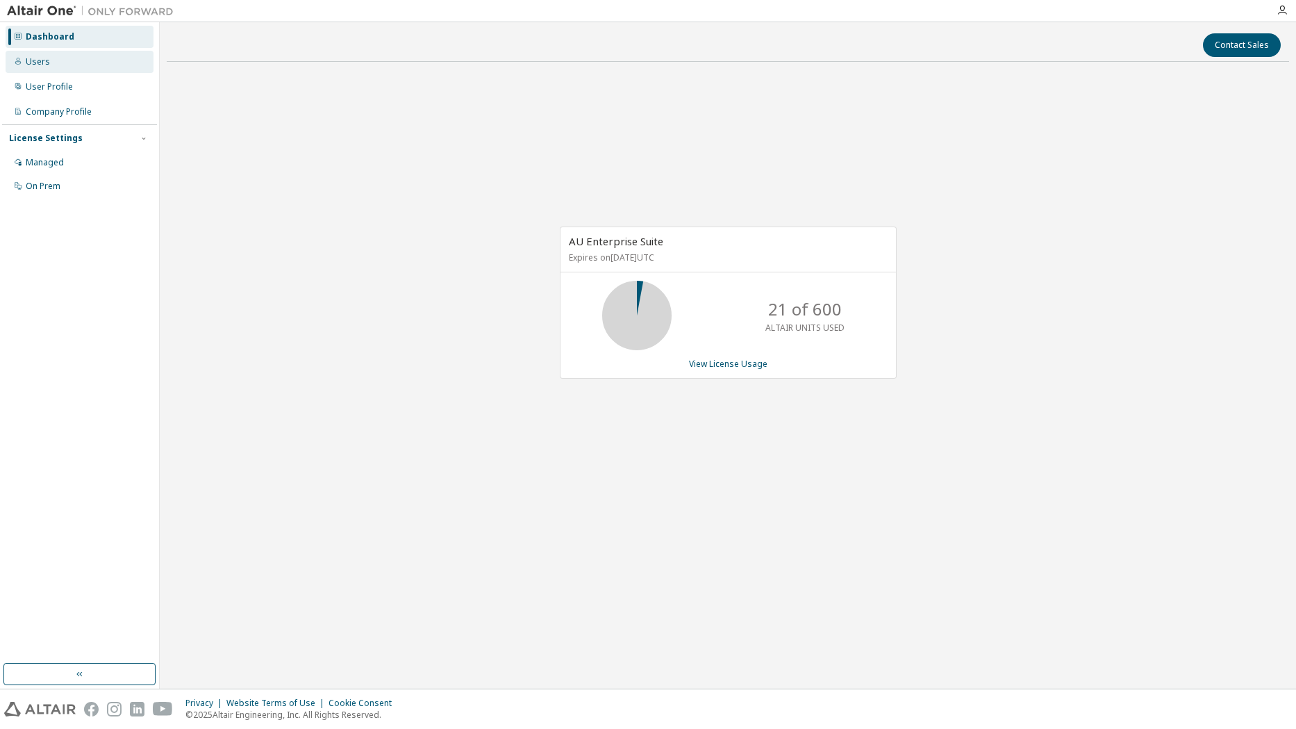
click at [34, 63] on div "Users" at bounding box center [38, 61] width 24 height 11
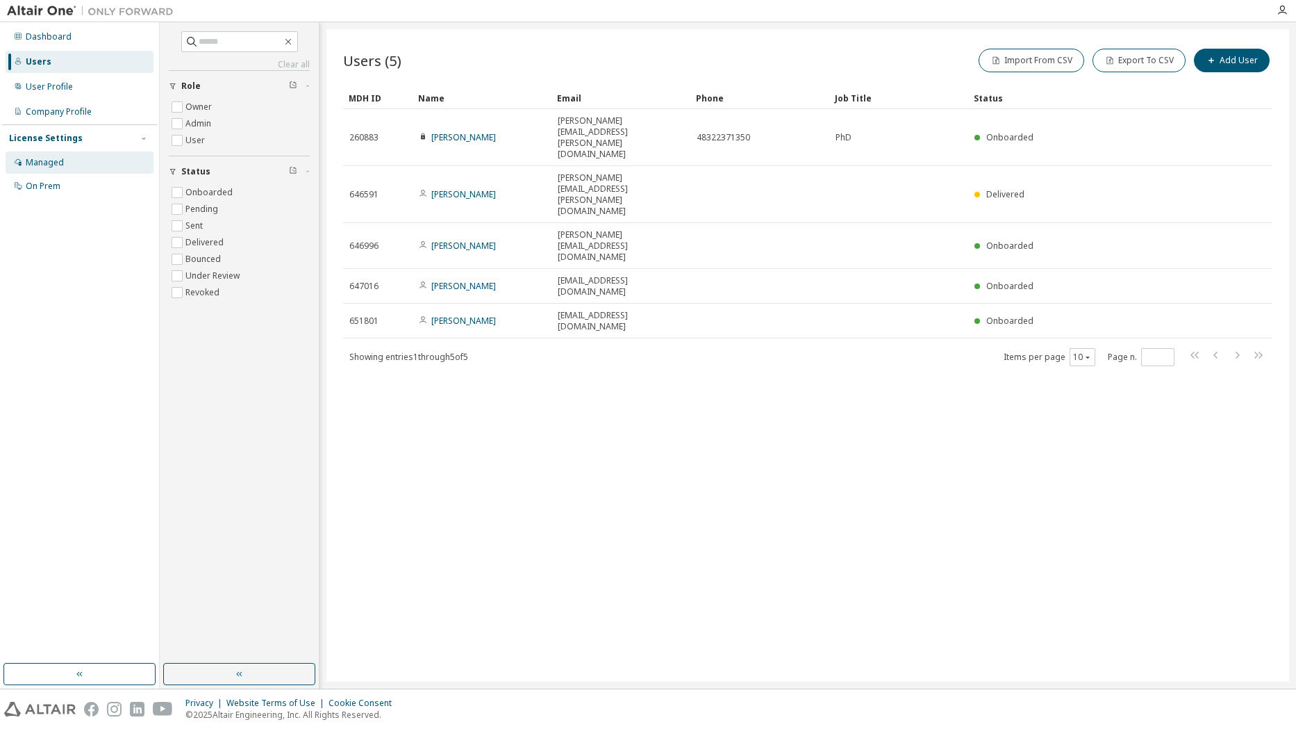
click at [42, 160] on div "Managed" at bounding box center [45, 162] width 38 height 11
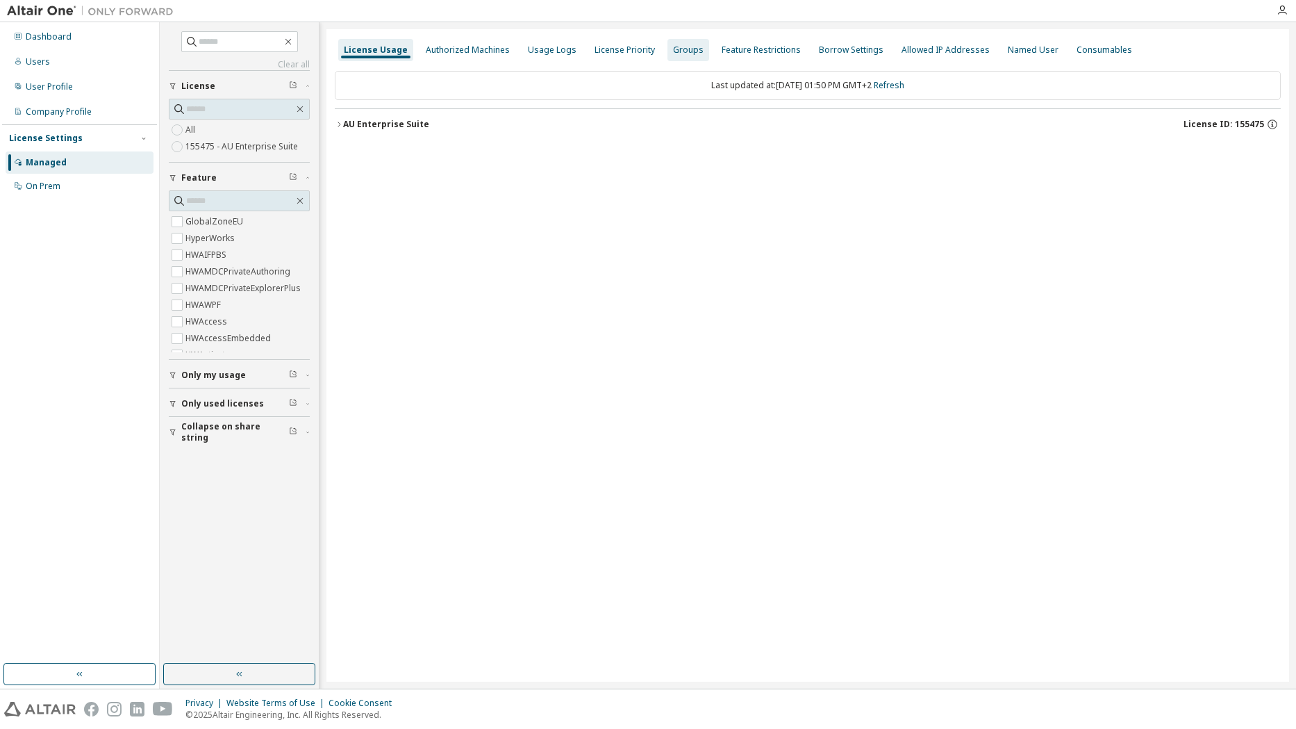
click at [688, 48] on div "Groups" at bounding box center [688, 49] width 31 height 11
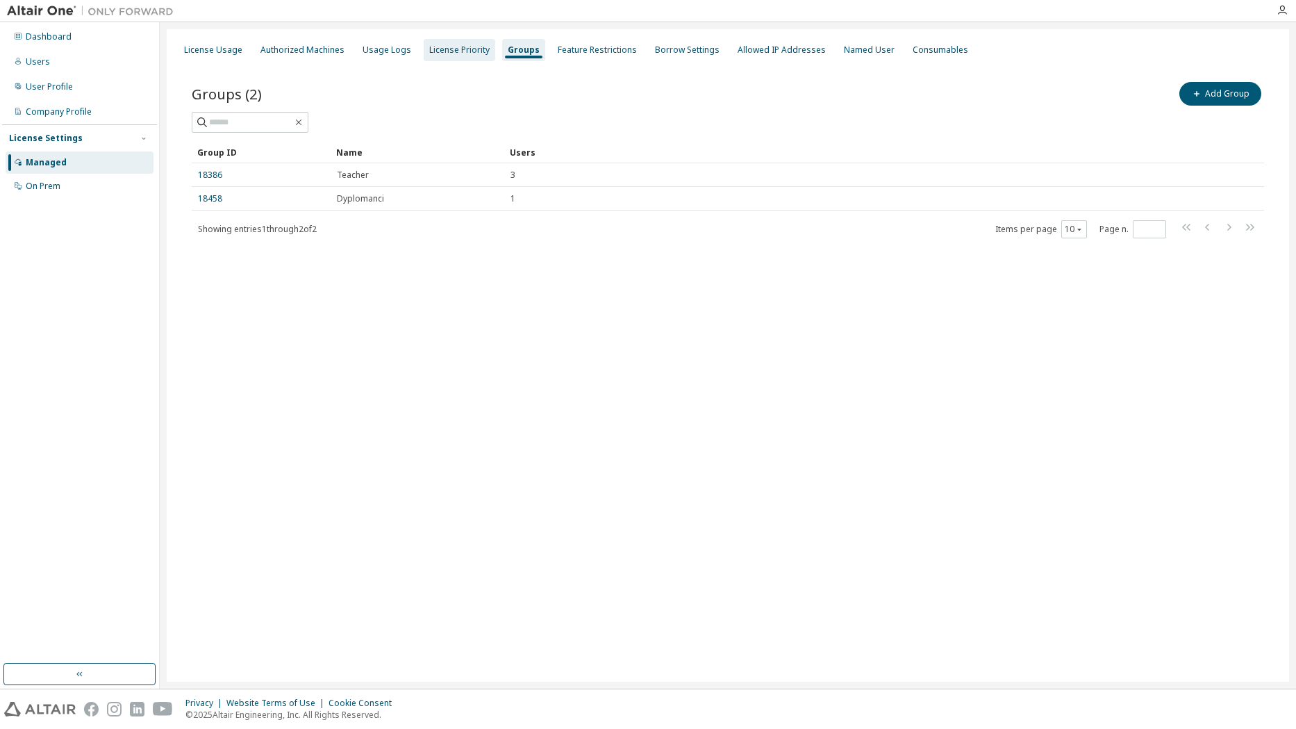
click at [449, 51] on div "License Priority" at bounding box center [459, 49] width 60 height 11
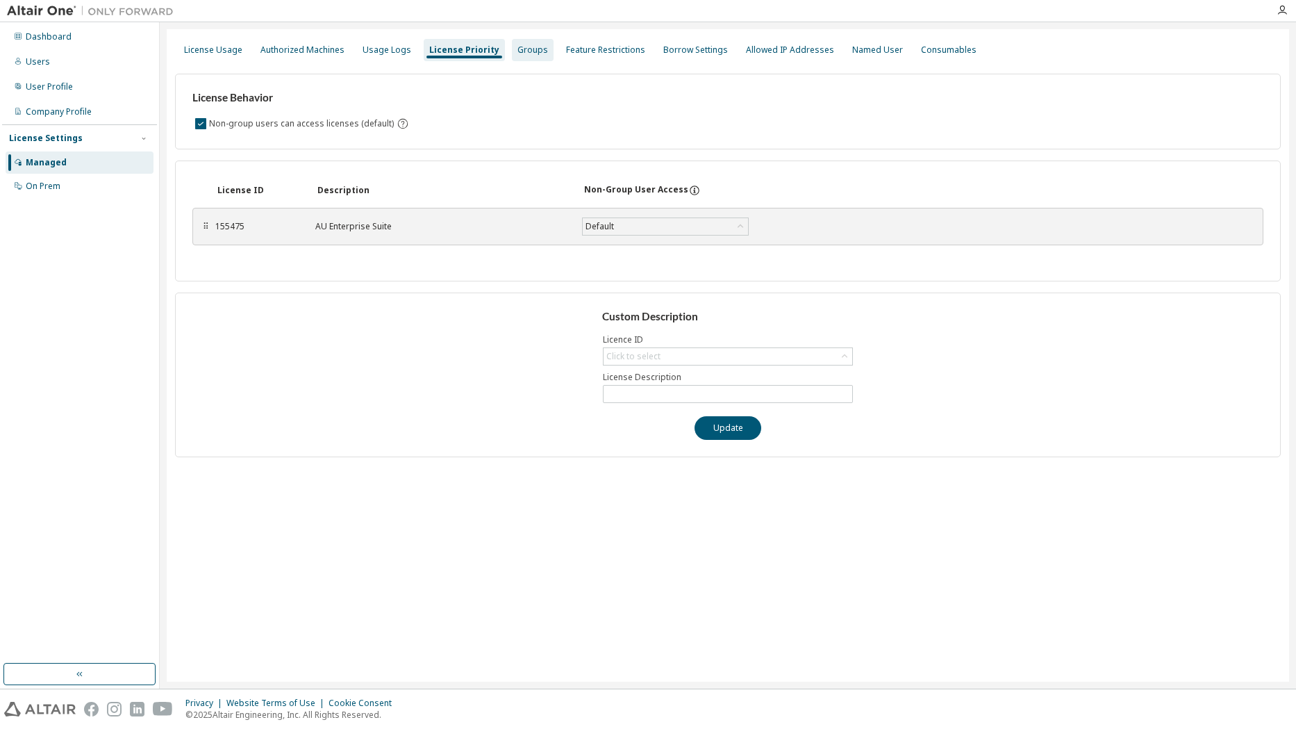
click at [520, 50] on div "Groups" at bounding box center [533, 49] width 31 height 11
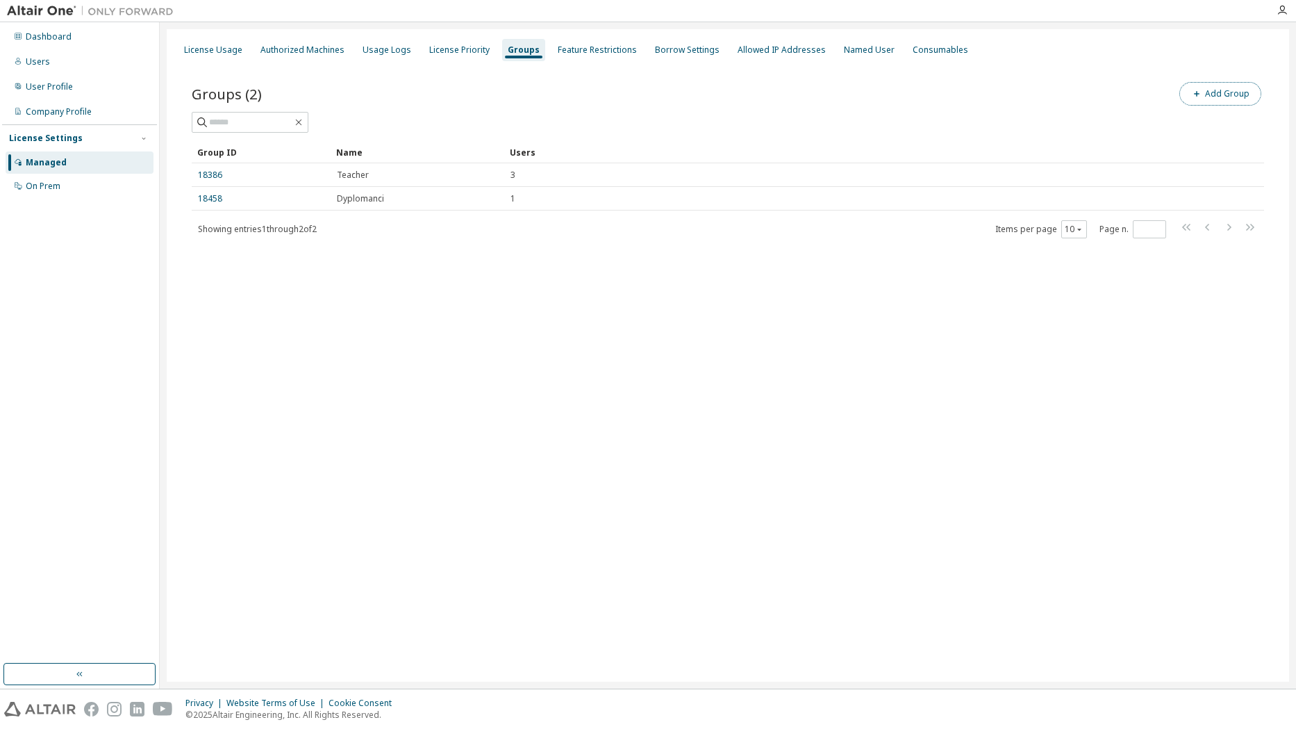
click at [1228, 95] on button "Add Group" at bounding box center [1221, 94] width 82 height 24
click at [1023, 101] on input "text" at bounding box center [1130, 105] width 310 height 11
type input "**********"
click at [1247, 140] on button "Add" at bounding box center [1254, 135] width 67 height 24
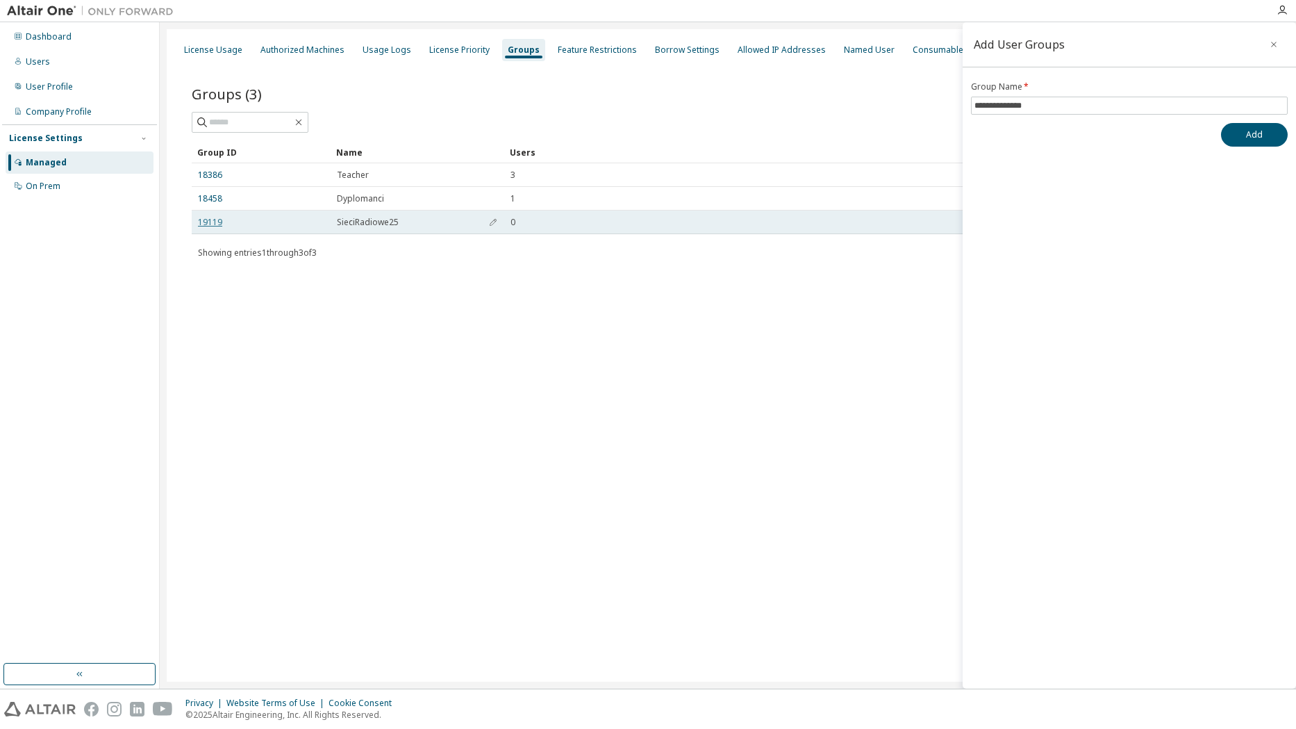
click at [210, 224] on link "19119" at bounding box center [210, 222] width 24 height 11
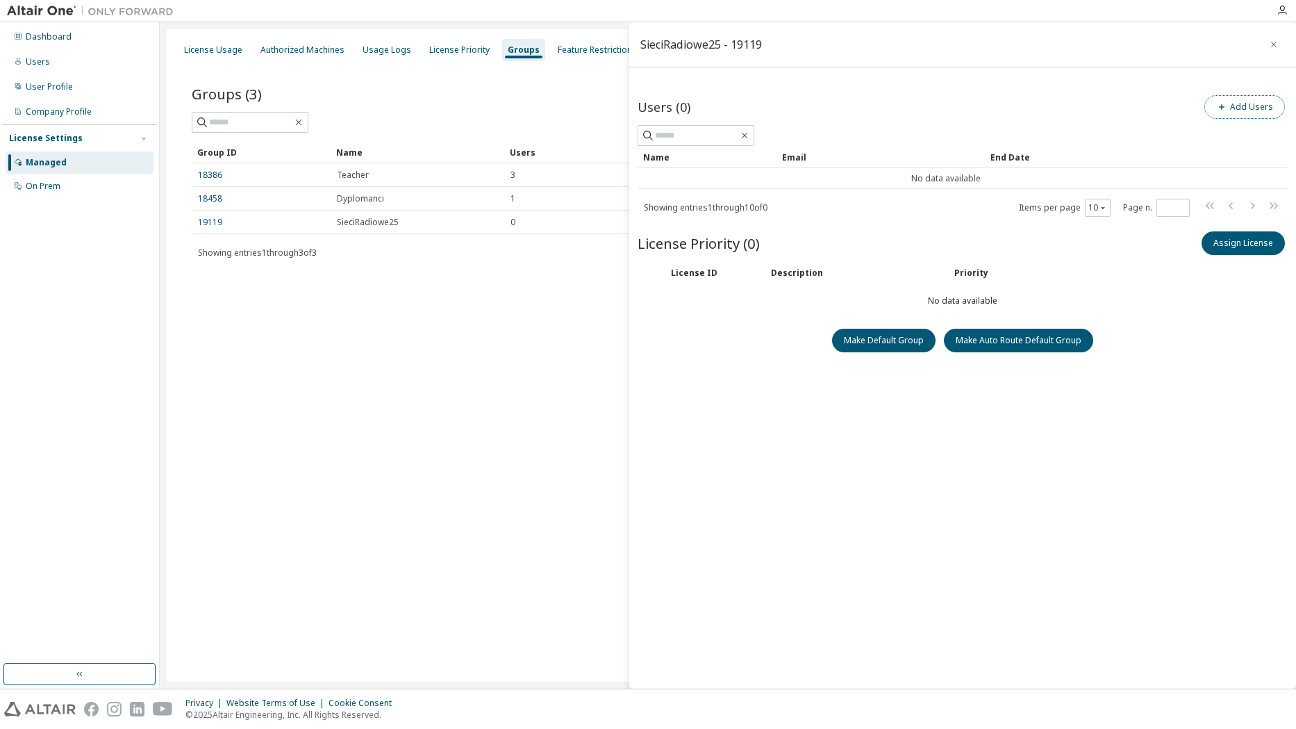
click at [1248, 106] on button "Add Users" at bounding box center [1245, 107] width 81 height 24
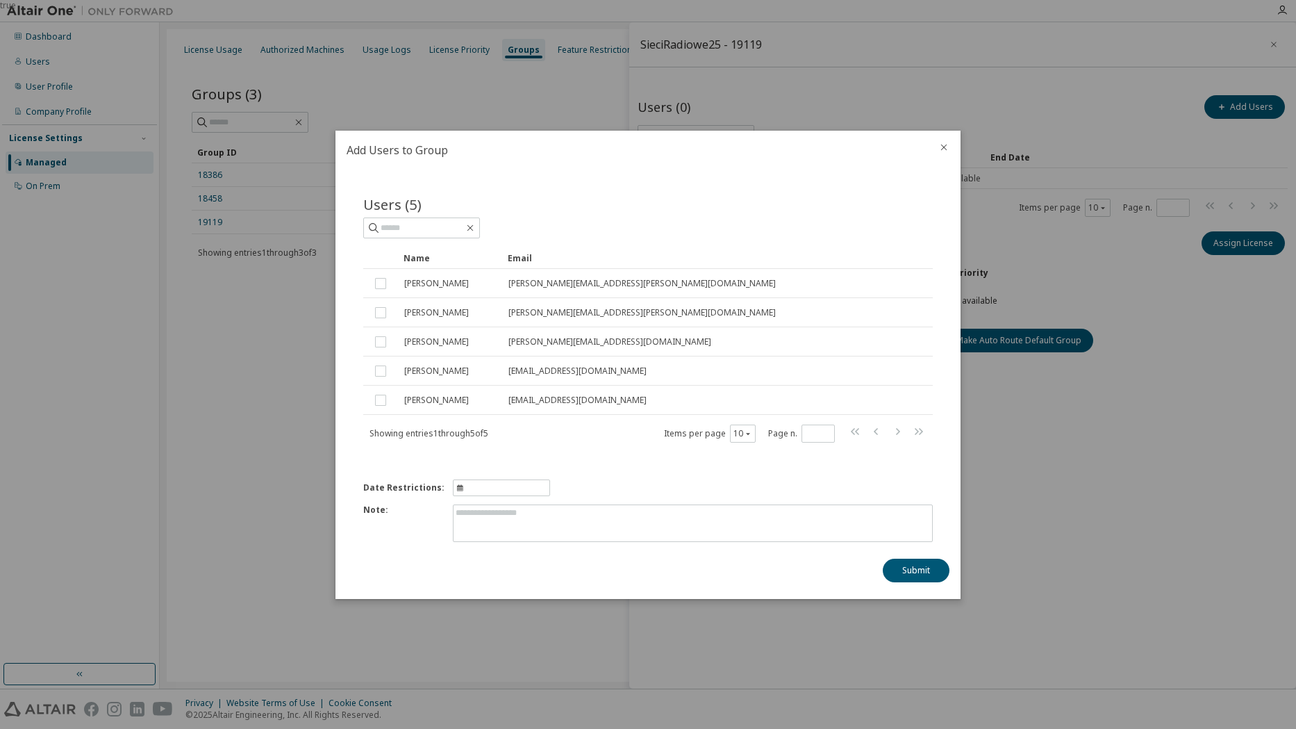
click at [942, 145] on icon "close" at bounding box center [944, 147] width 6 height 6
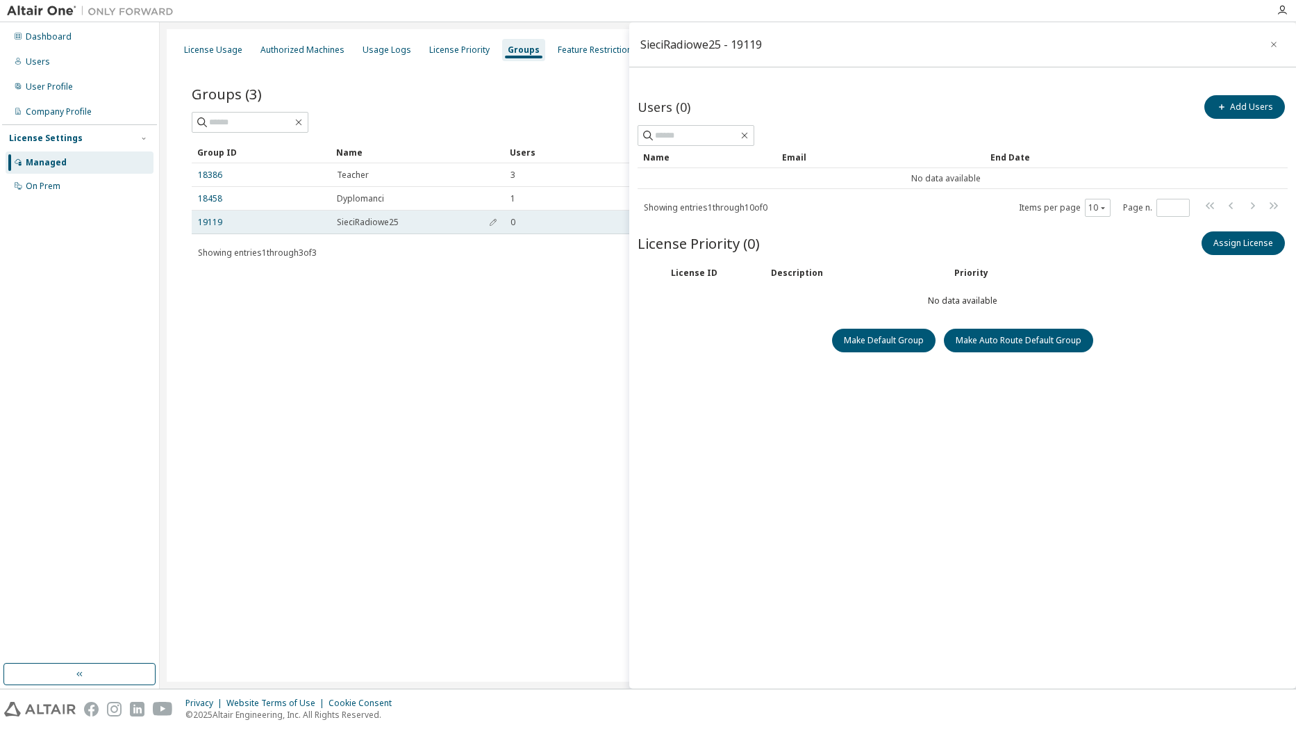
click at [254, 221] on div "19119" at bounding box center [261, 222] width 126 height 11
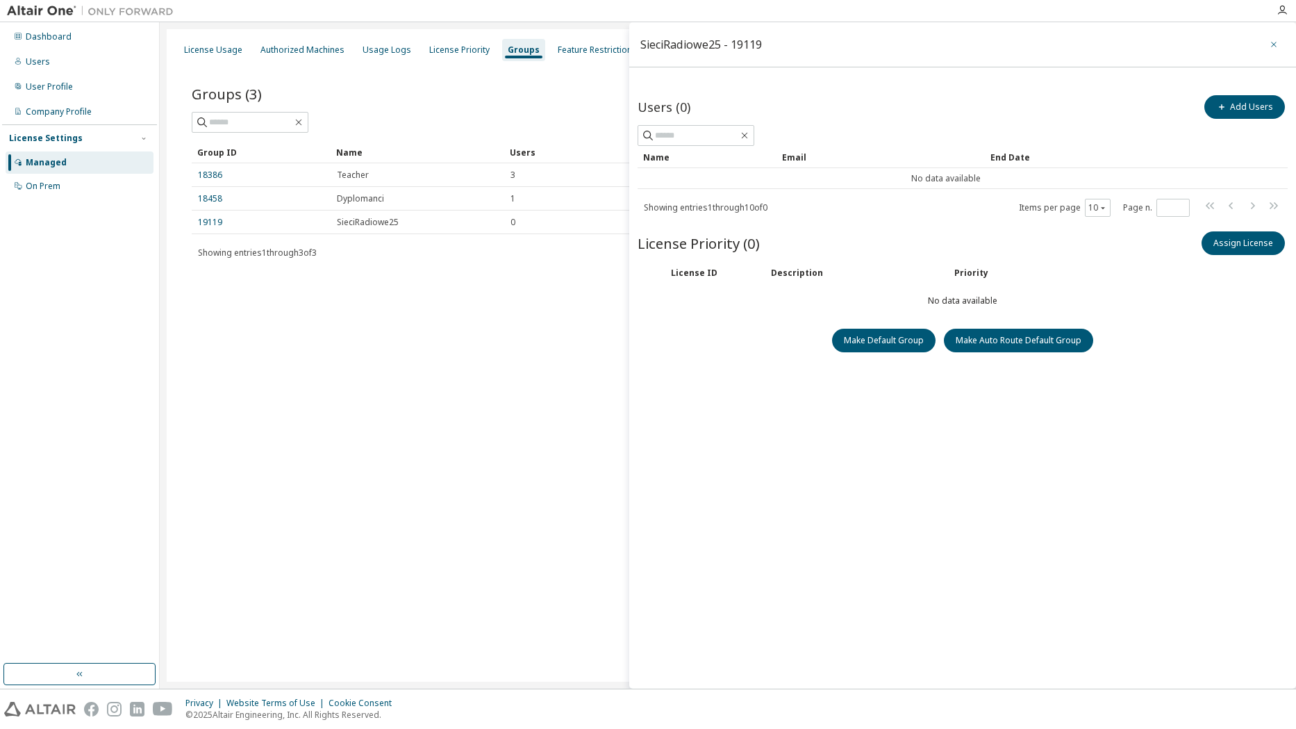
click at [1271, 46] on icon "button" at bounding box center [1274, 44] width 10 height 11
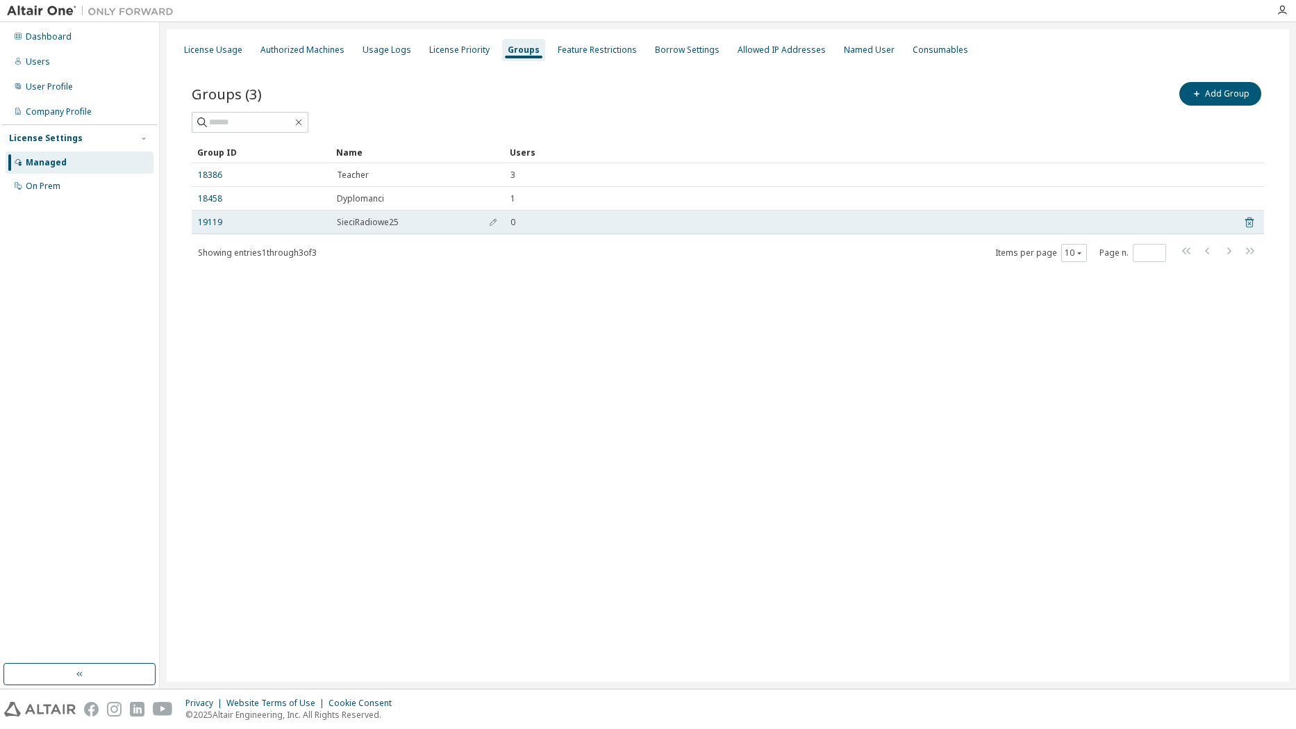
click at [1252, 220] on icon at bounding box center [1250, 222] width 8 height 10
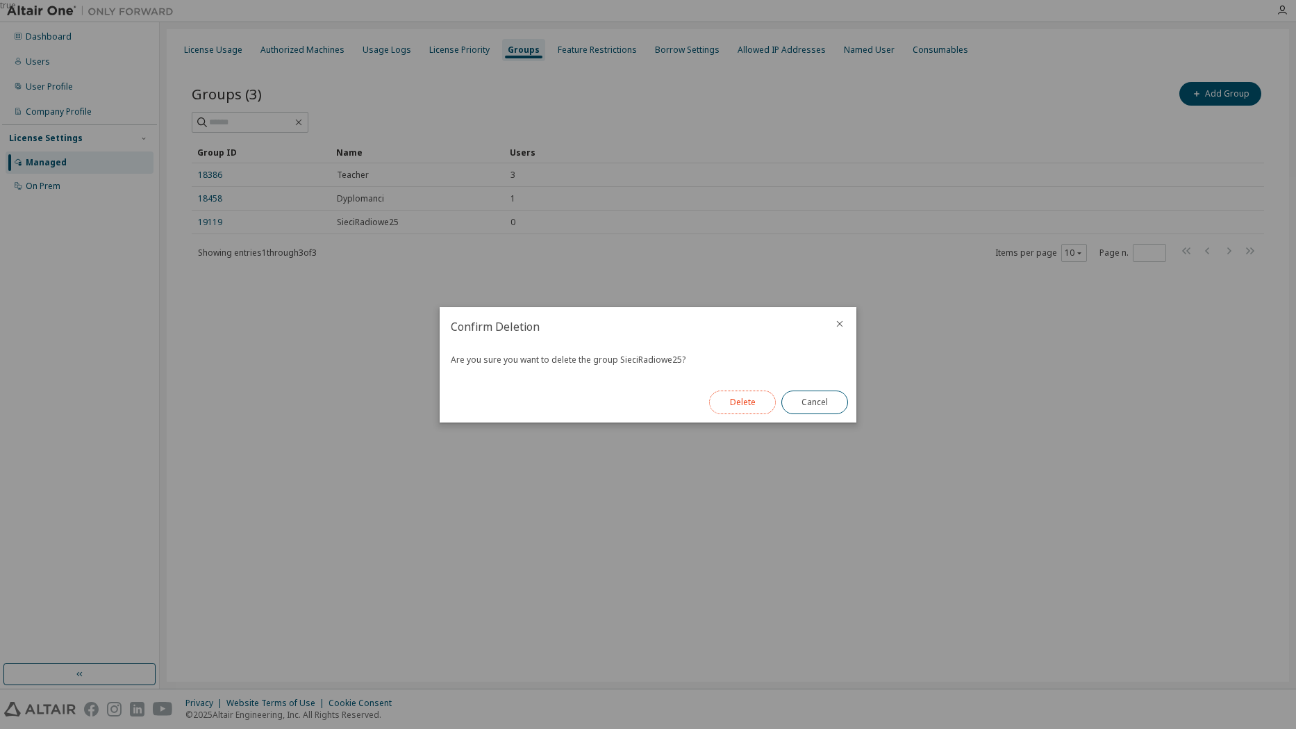
click at [739, 401] on button "Delete" at bounding box center [742, 402] width 67 height 24
click at [814, 400] on button "Close" at bounding box center [815, 402] width 67 height 24
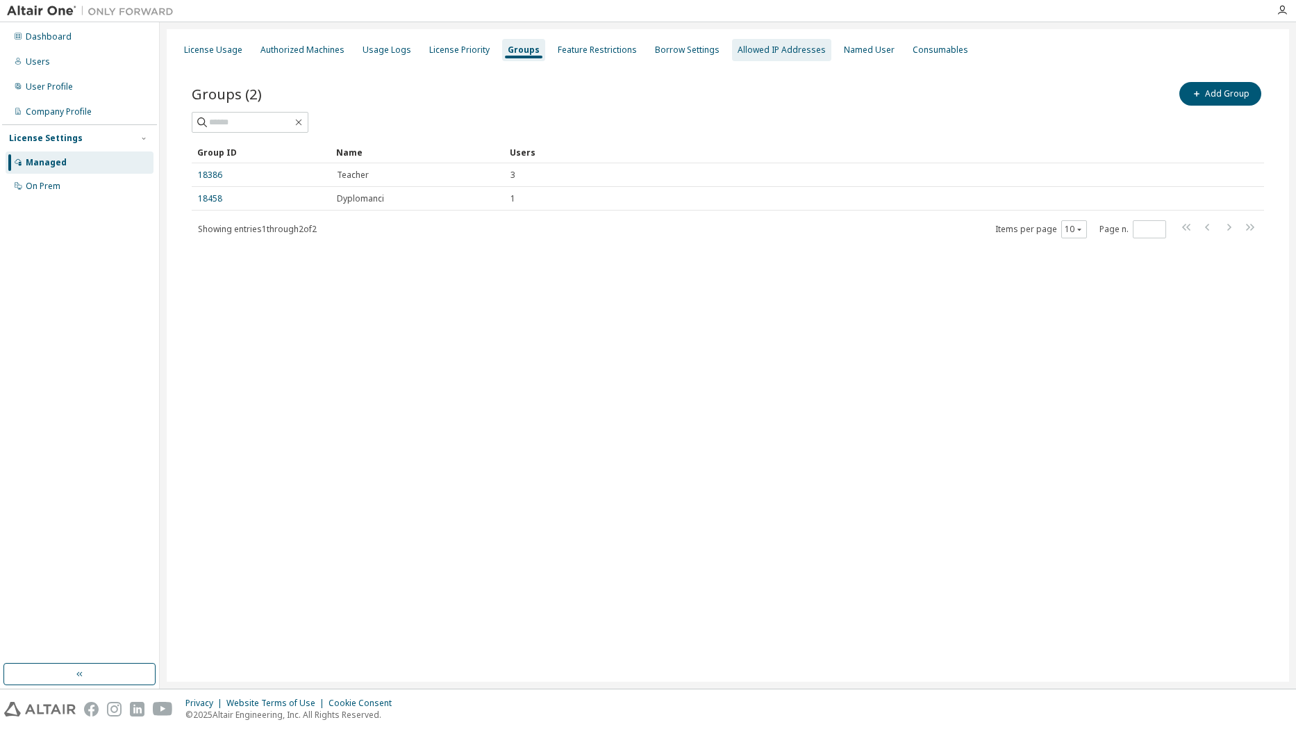
click at [751, 49] on div "Allowed IP Addresses" at bounding box center [782, 49] width 88 height 11
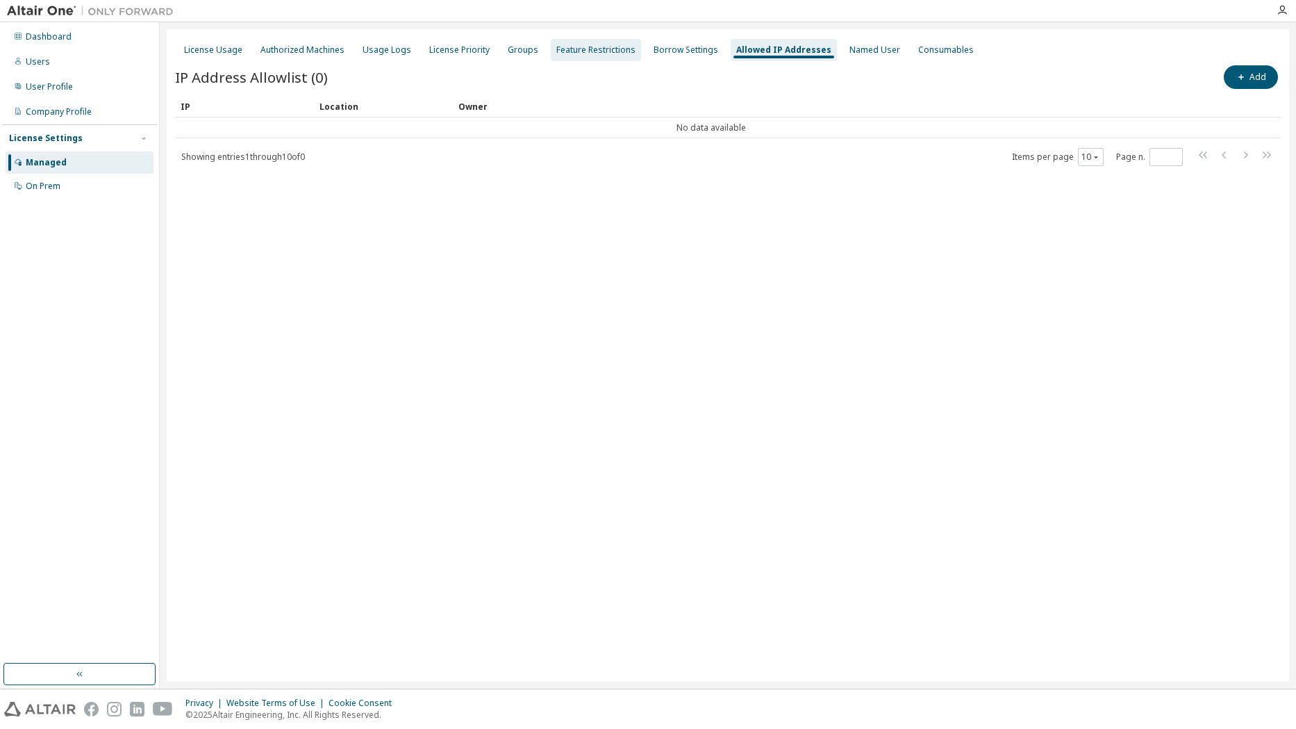
click at [570, 48] on div "Feature Restrictions" at bounding box center [596, 49] width 79 height 11
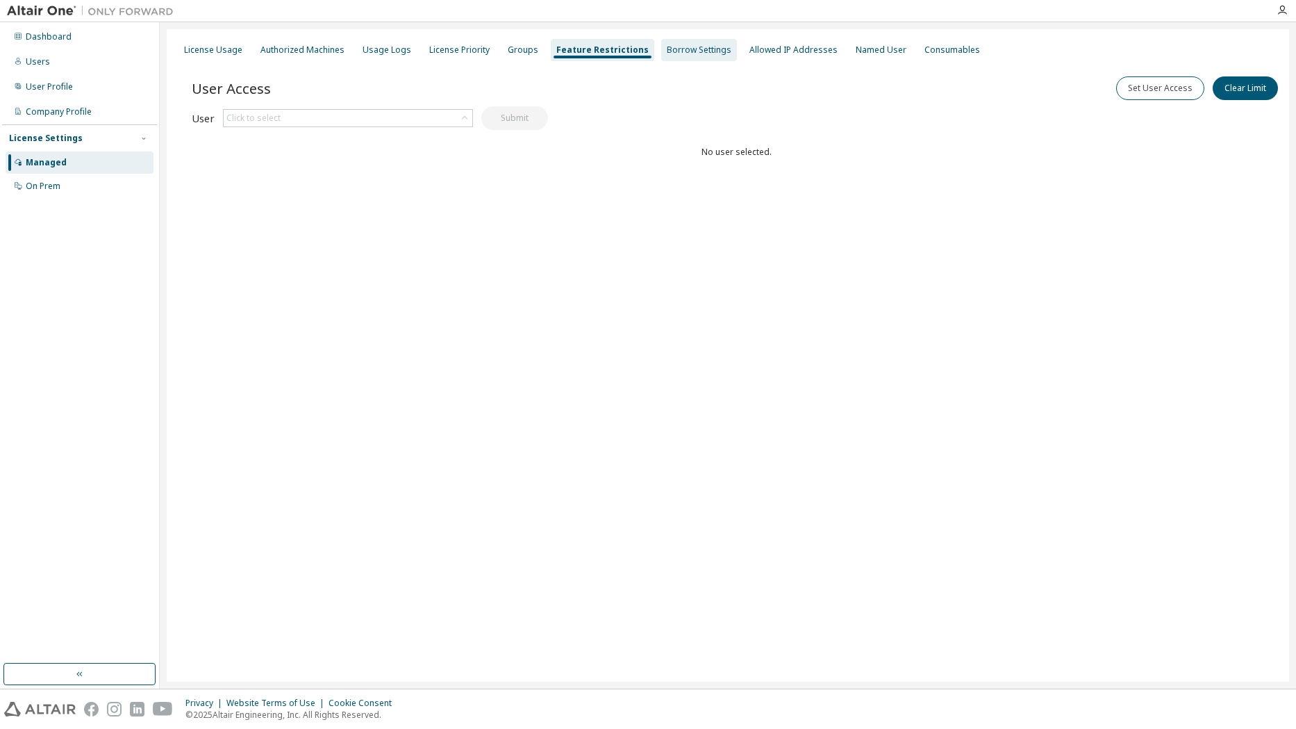
click at [677, 53] on div "Borrow Settings" at bounding box center [699, 49] width 65 height 11
